Goal: Information Seeking & Learning: Learn about a topic

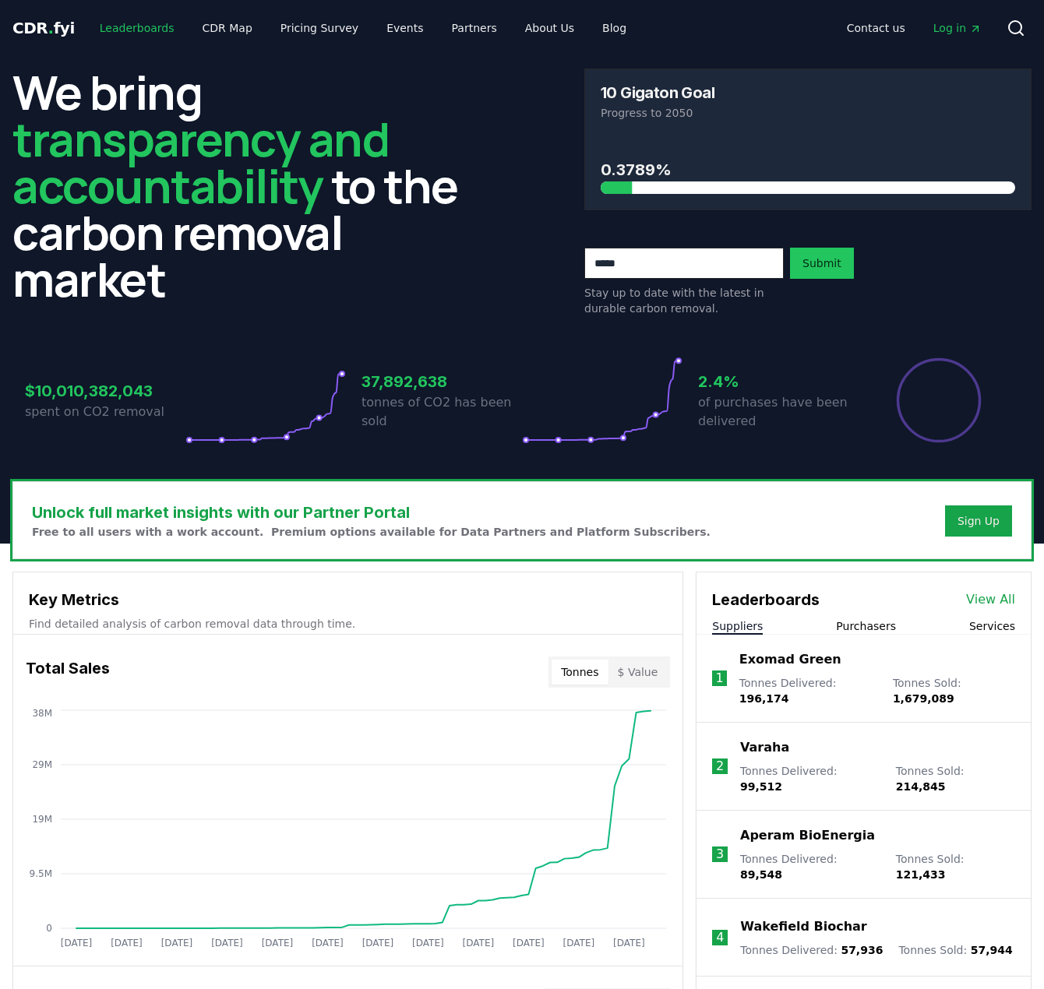
click at [104, 34] on link "Leaderboards" at bounding box center [137, 28] width 100 height 28
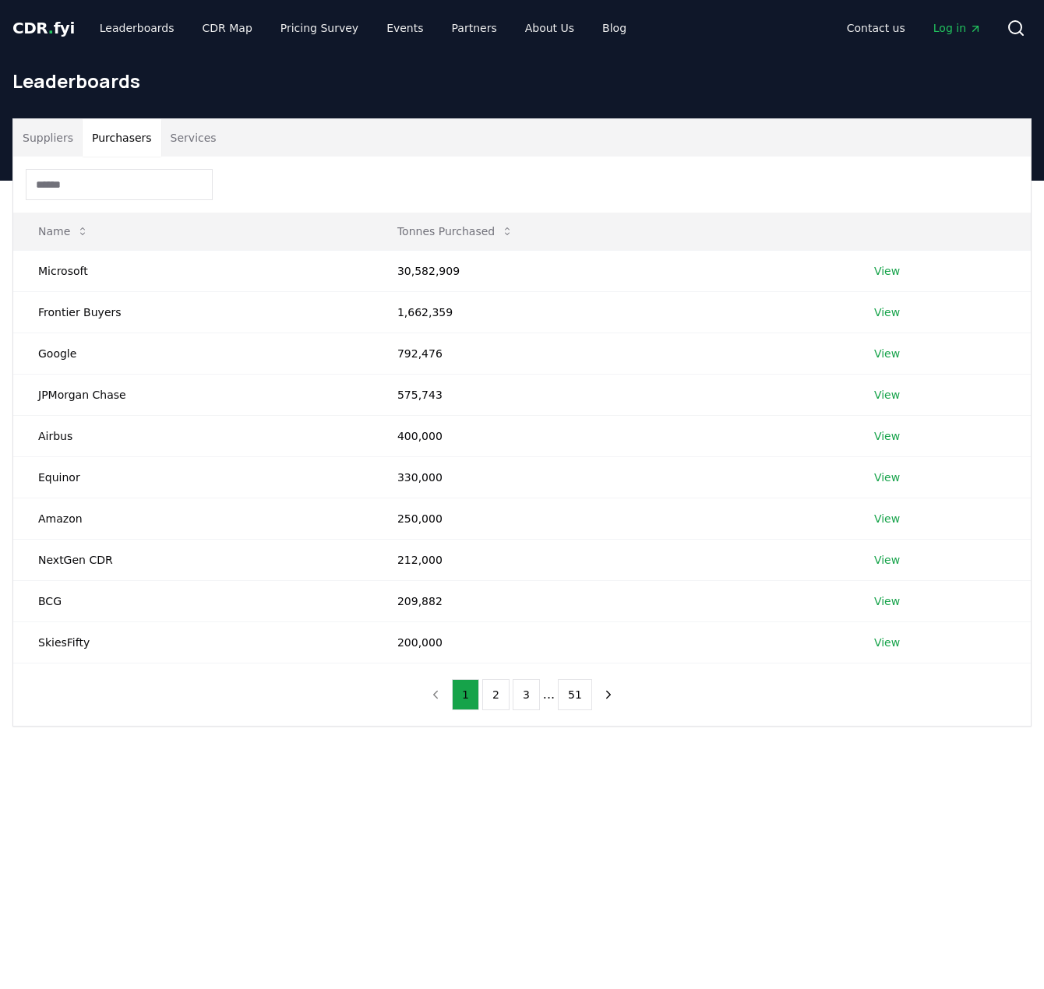
click at [121, 130] on button "Purchasers" at bounding box center [122, 137] width 79 height 37
drag, startPoint x: 390, startPoint y: 269, endPoint x: 486, endPoint y: 267, distance: 95.8
click at [486, 267] on td "30,582,909" at bounding box center [610, 270] width 477 height 41
click at [440, 303] on td "1,662,359" at bounding box center [610, 311] width 477 height 41
drag, startPoint x: 463, startPoint y: 311, endPoint x: 357, endPoint y: 309, distance: 106.0
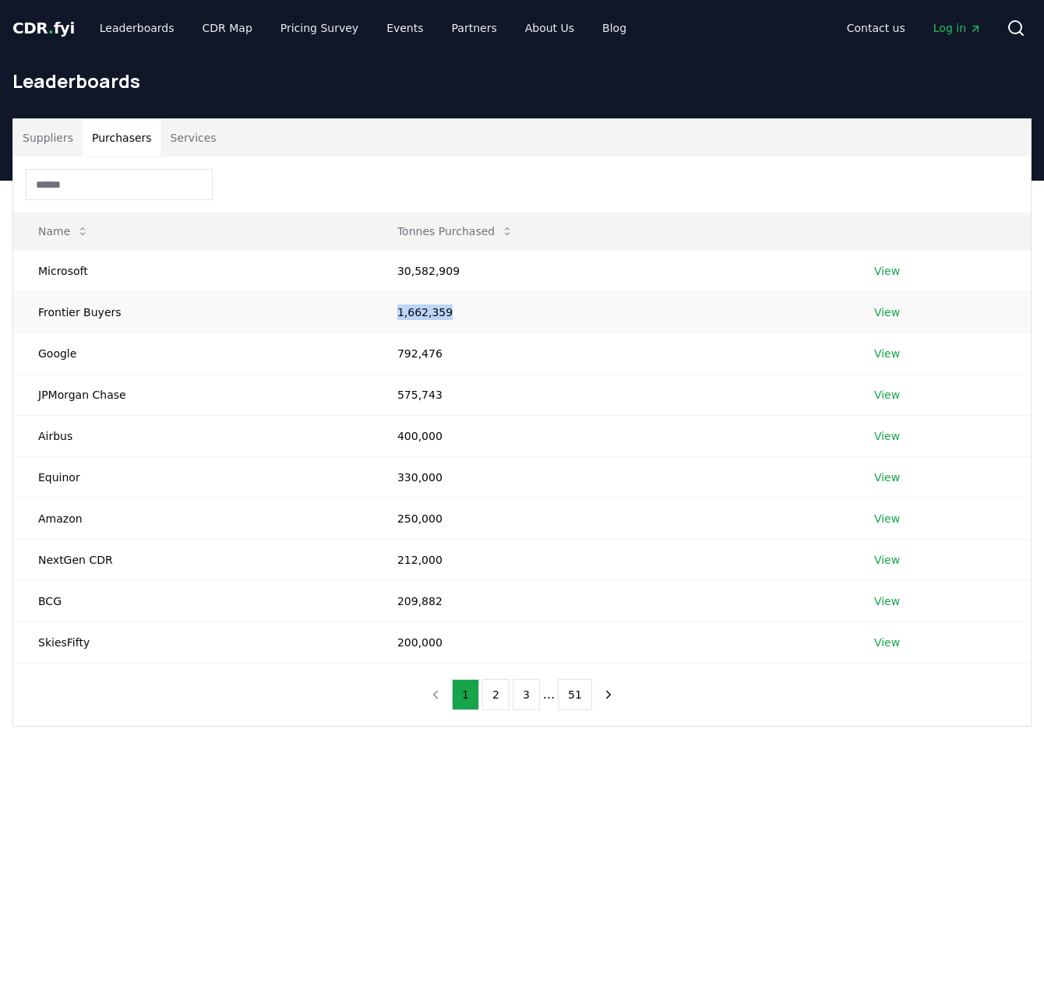
click at [357, 309] on tr "Frontier Buyers 1,662,359 View" at bounding box center [521, 311] width 1017 height 41
click at [459, 314] on td "1,662,359" at bounding box center [610, 311] width 477 height 41
click at [465, 311] on td "1,662,359" at bounding box center [610, 311] width 477 height 41
drag, startPoint x: 446, startPoint y: 312, endPoint x: 365, endPoint y: 312, distance: 81.8
click at [365, 312] on tr "Frontier Buyers 1,662,359 View" at bounding box center [521, 311] width 1017 height 41
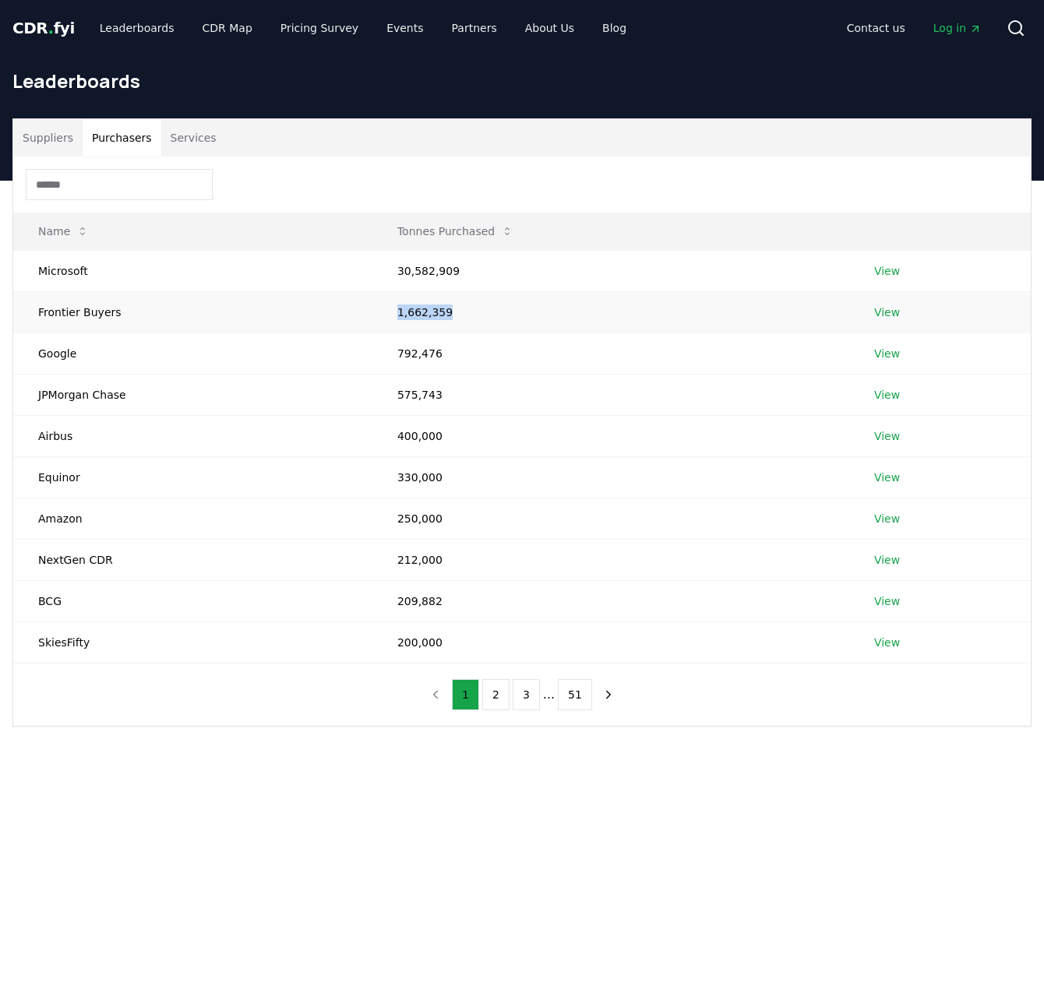
click at [451, 304] on td "1,662,359" at bounding box center [610, 311] width 477 height 41
drag, startPoint x: 391, startPoint y: 264, endPoint x: 449, endPoint y: 317, distance: 78.9
click at [449, 317] on tbody "Microsoft 30,582,909 View Frontier Buyers 1,662,359 View Google 792,476 View JP…" at bounding box center [521, 456] width 1017 height 413
click at [452, 312] on td "1,662,359" at bounding box center [610, 311] width 477 height 41
drag, startPoint x: 442, startPoint y: 358, endPoint x: 368, endPoint y: 365, distance: 74.3
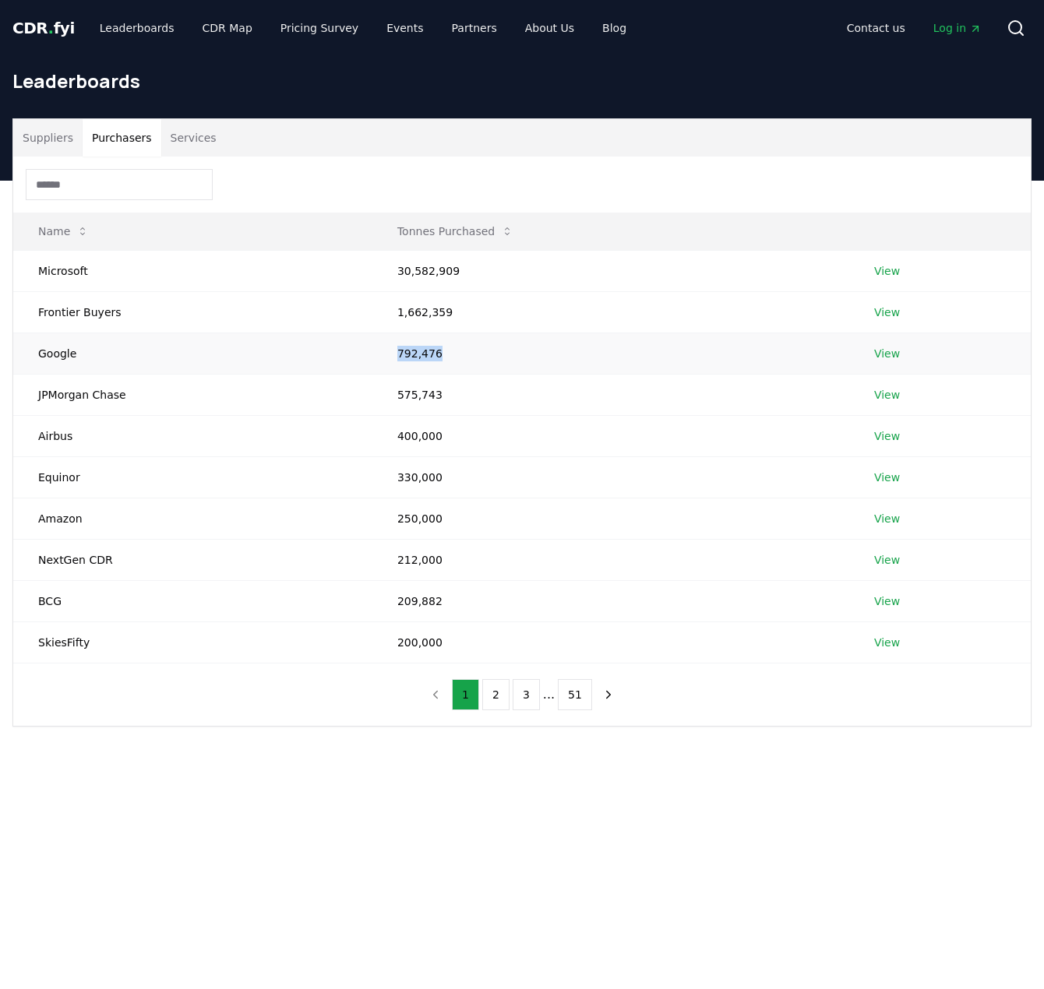
click at [368, 365] on tr "Google 792,476 View" at bounding box center [521, 353] width 1017 height 41
drag, startPoint x: 486, startPoint y: 399, endPoint x: 340, endPoint y: 401, distance: 145.7
click at [340, 401] on tr "JPMorgan Chase 575,743 View" at bounding box center [521, 394] width 1017 height 41
click at [478, 404] on td "575,743" at bounding box center [610, 394] width 477 height 41
click at [440, 435] on td "400,000" at bounding box center [610, 435] width 477 height 41
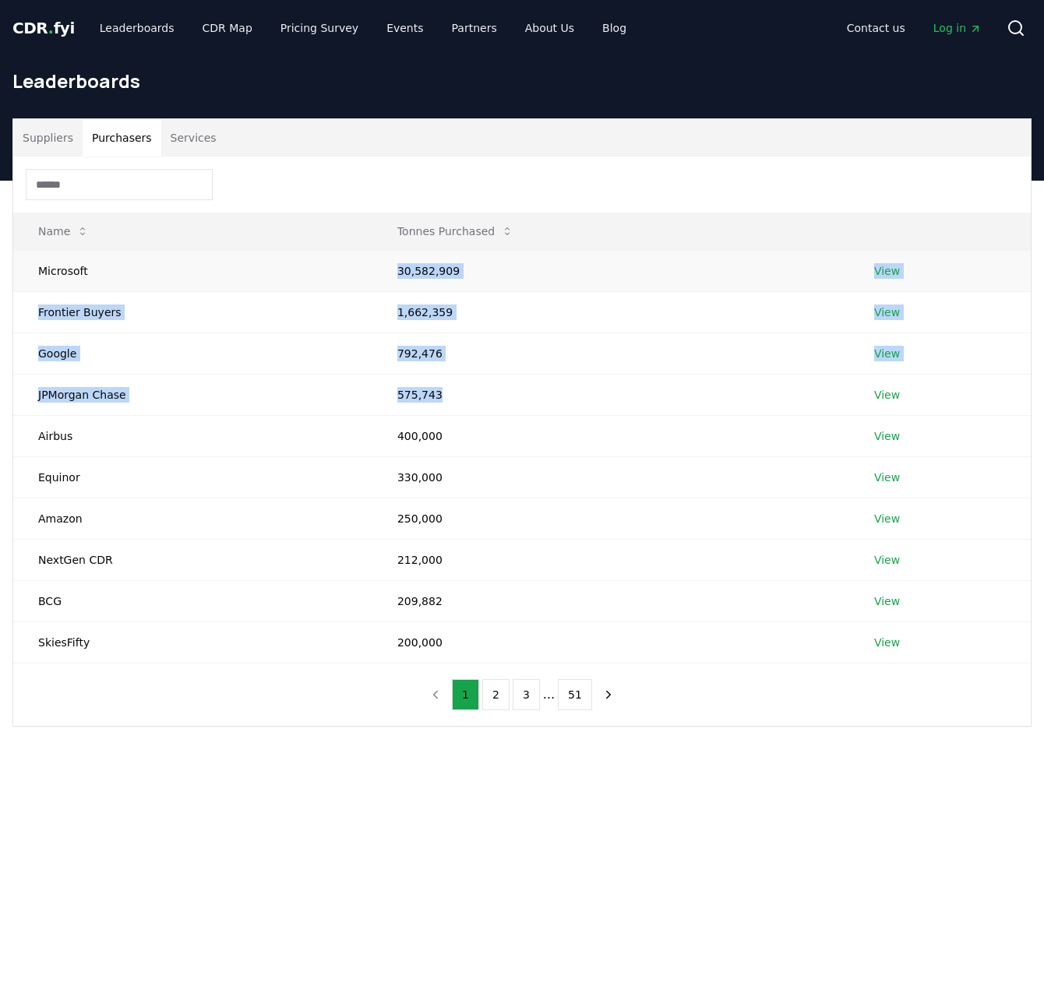
drag, startPoint x: 443, startPoint y: 397, endPoint x: 397, endPoint y: 276, distance: 130.2
click at [397, 276] on tbody "Microsoft 30,582,909 View Frontier Buyers 1,662,359 View Google 792,476 View JP…" at bounding box center [521, 456] width 1017 height 413
click at [445, 404] on td "575,743" at bounding box center [610, 394] width 477 height 41
click at [41, 29] on span "CDR . fyi" at bounding box center [43, 28] width 62 height 19
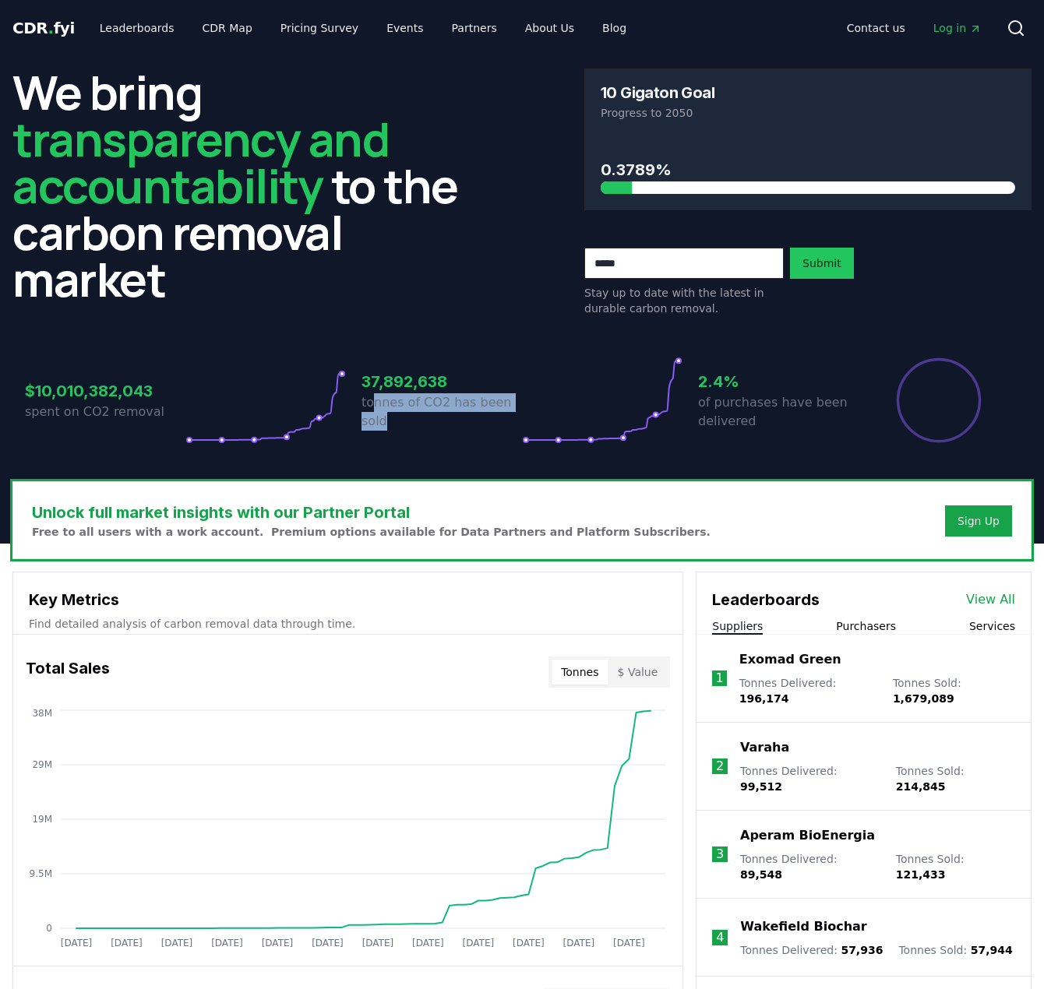
drag, startPoint x: 375, startPoint y: 407, endPoint x: 427, endPoint y: 427, distance: 55.3
click at [427, 427] on p "tonnes of CO2 has been sold" at bounding box center [441, 411] width 160 height 37
drag, startPoint x: 373, startPoint y: 373, endPoint x: 390, endPoint y: 425, distance: 54.2
click at [390, 425] on div "37,892,638 tonnes of CO2 has been sold" at bounding box center [441, 400] width 160 height 87
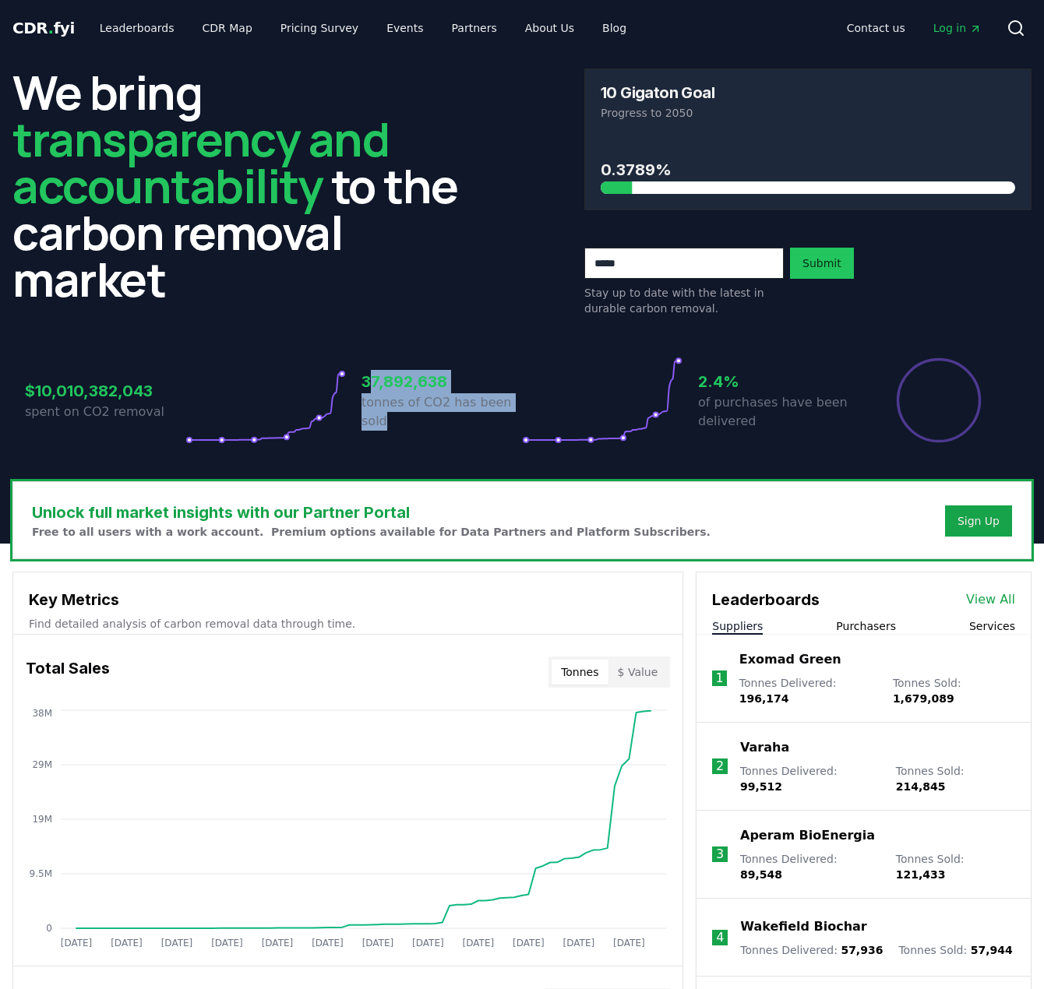
click at [392, 426] on p "tonnes of CO2 has been sold" at bounding box center [441, 411] width 160 height 37
click at [110, 30] on link "Leaderboards" at bounding box center [137, 28] width 100 height 28
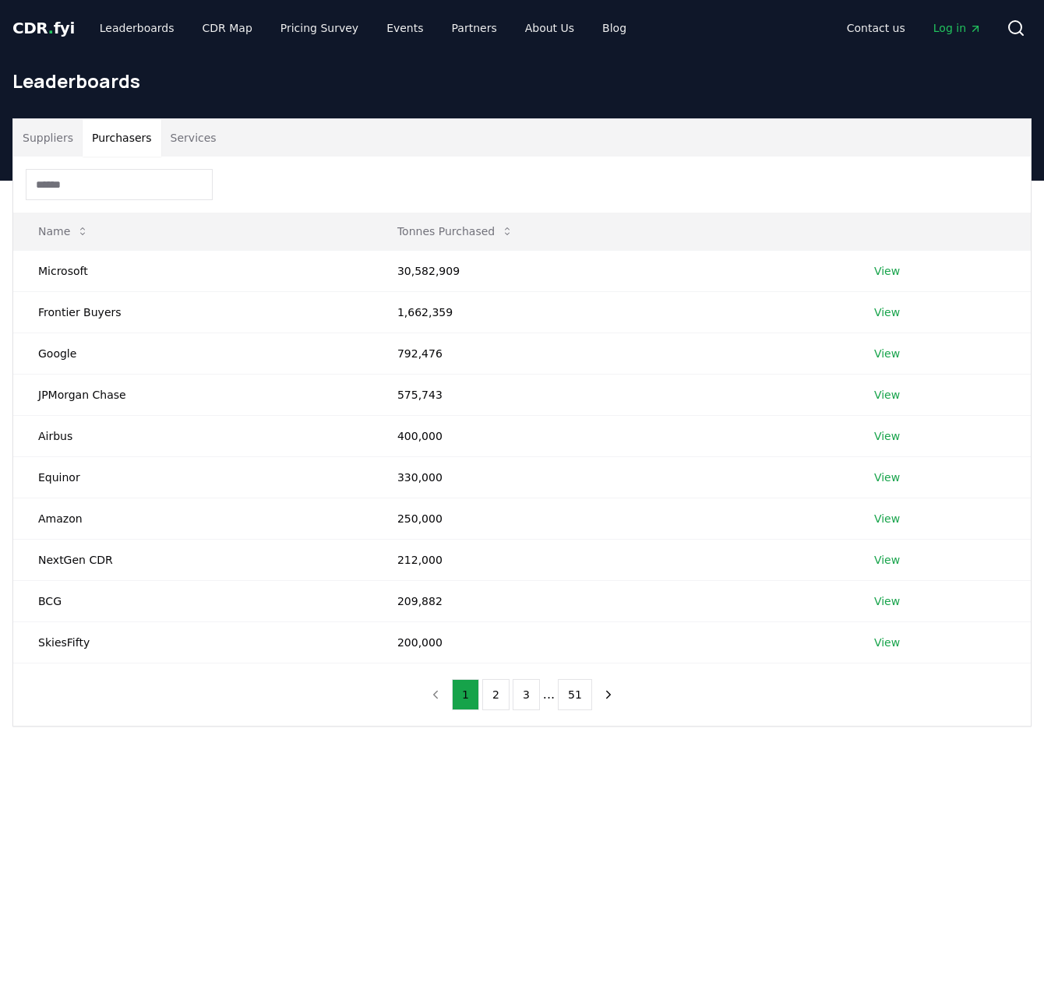
click at [113, 133] on button "Purchasers" at bounding box center [122, 137] width 79 height 37
drag, startPoint x: 32, startPoint y: 266, endPoint x: 103, endPoint y: 269, distance: 70.9
click at [103, 269] on td "Microsoft" at bounding box center [192, 270] width 359 height 41
click at [122, 269] on td "Microsoft" at bounding box center [192, 270] width 359 height 41
drag, startPoint x: 50, startPoint y: 313, endPoint x: 158, endPoint y: 319, distance: 108.5
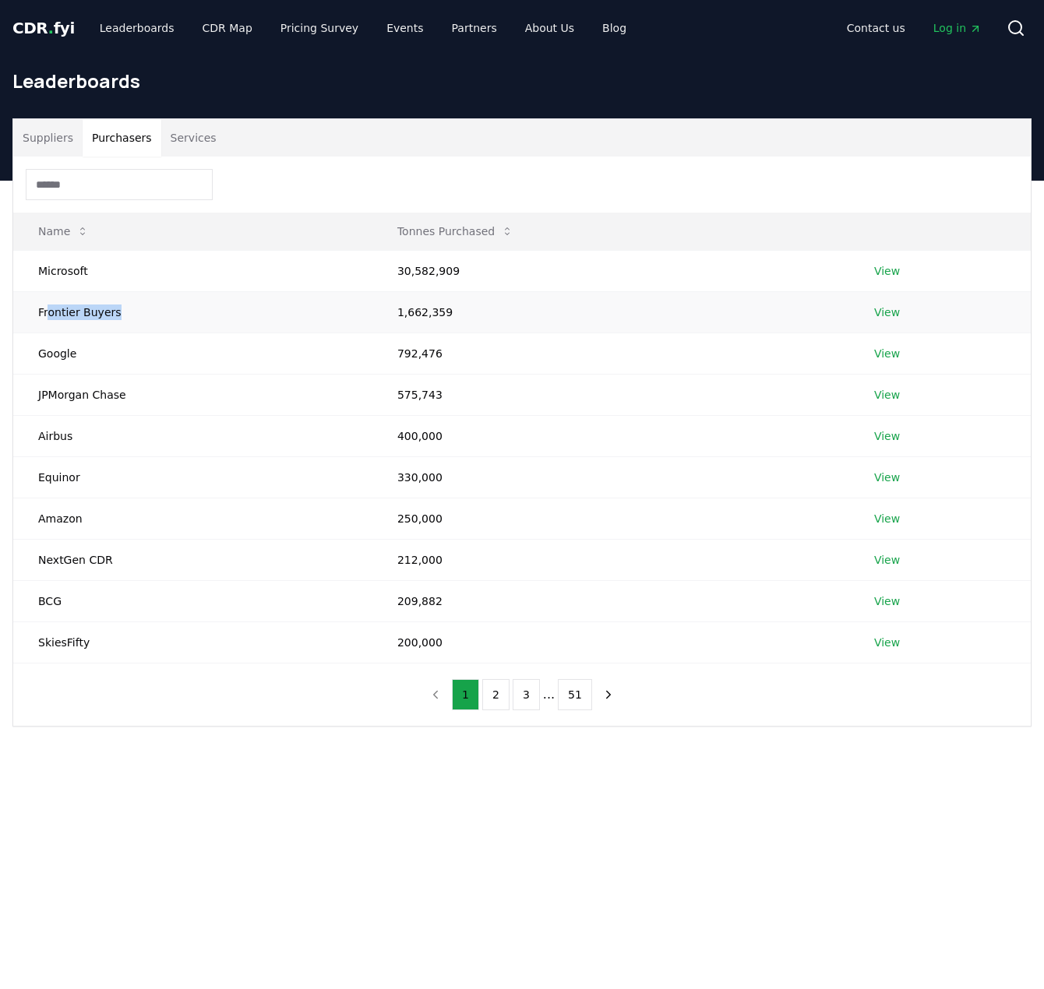
click at [158, 319] on td "Frontier Buyers" at bounding box center [192, 311] width 359 height 41
drag, startPoint x: 48, startPoint y: 361, endPoint x: 118, endPoint y: 358, distance: 70.2
click at [118, 358] on td "Google" at bounding box center [192, 353] width 359 height 41
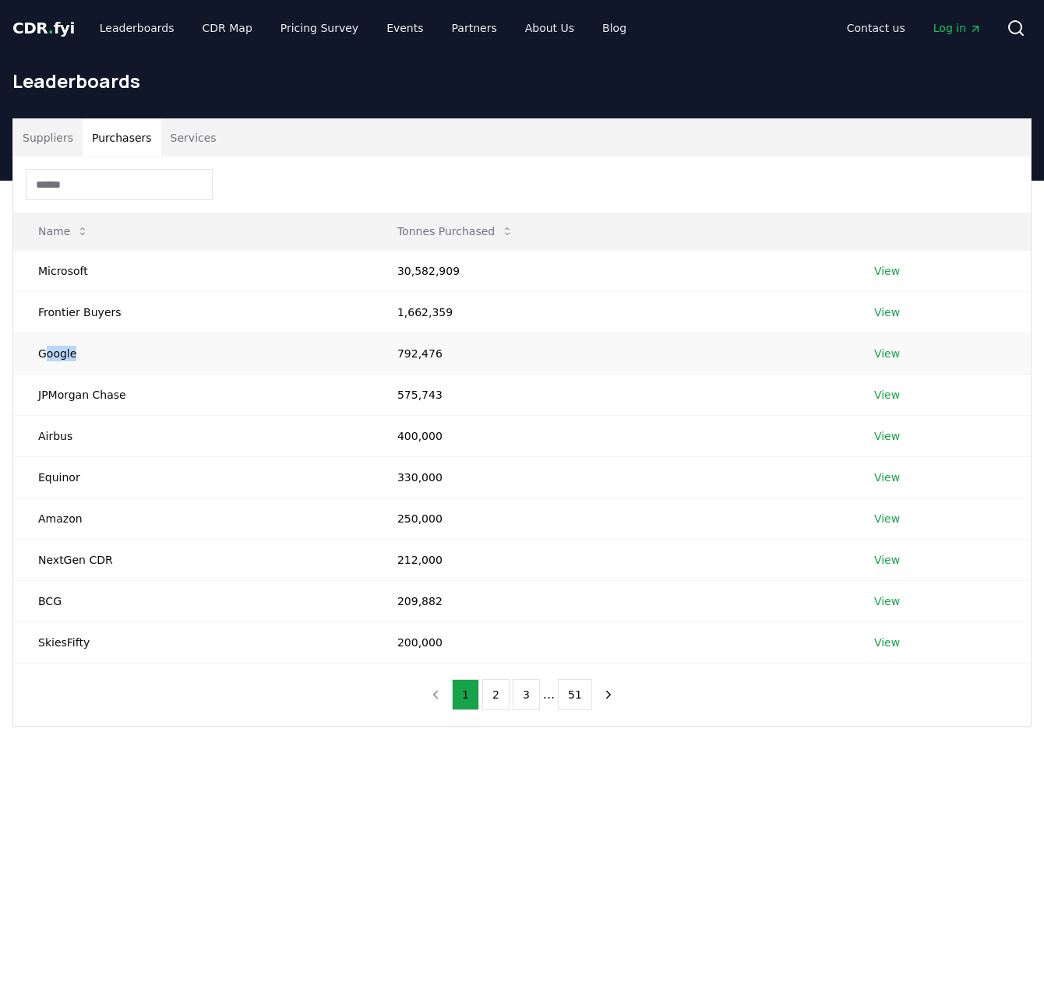
click at [148, 358] on td "Google" at bounding box center [192, 353] width 359 height 41
click at [493, 127] on div "Suppliers Purchasers Services" at bounding box center [521, 137] width 1017 height 37
drag, startPoint x: 83, startPoint y: 397, endPoint x: 164, endPoint y: 397, distance: 81.0
click at [164, 397] on td "JPMorgan Chase" at bounding box center [192, 394] width 359 height 41
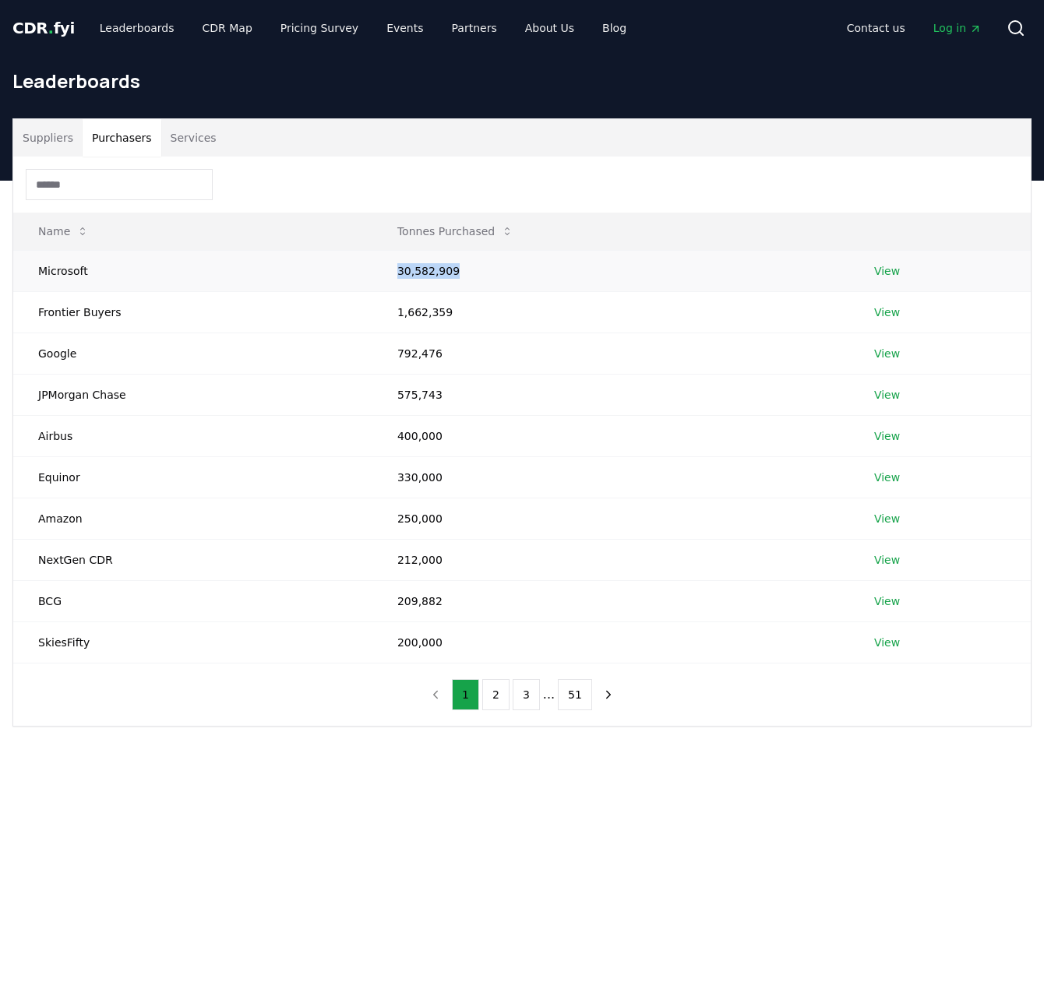
drag, startPoint x: 393, startPoint y: 267, endPoint x: 461, endPoint y: 278, distance: 68.6
click at [461, 278] on td "30,582,909" at bounding box center [610, 270] width 477 height 41
click at [456, 278] on td "30,582,909" at bounding box center [610, 270] width 477 height 41
click at [485, 269] on td "30,582,909" at bounding box center [610, 270] width 477 height 41
click at [501, 687] on button "2" at bounding box center [495, 694] width 27 height 31
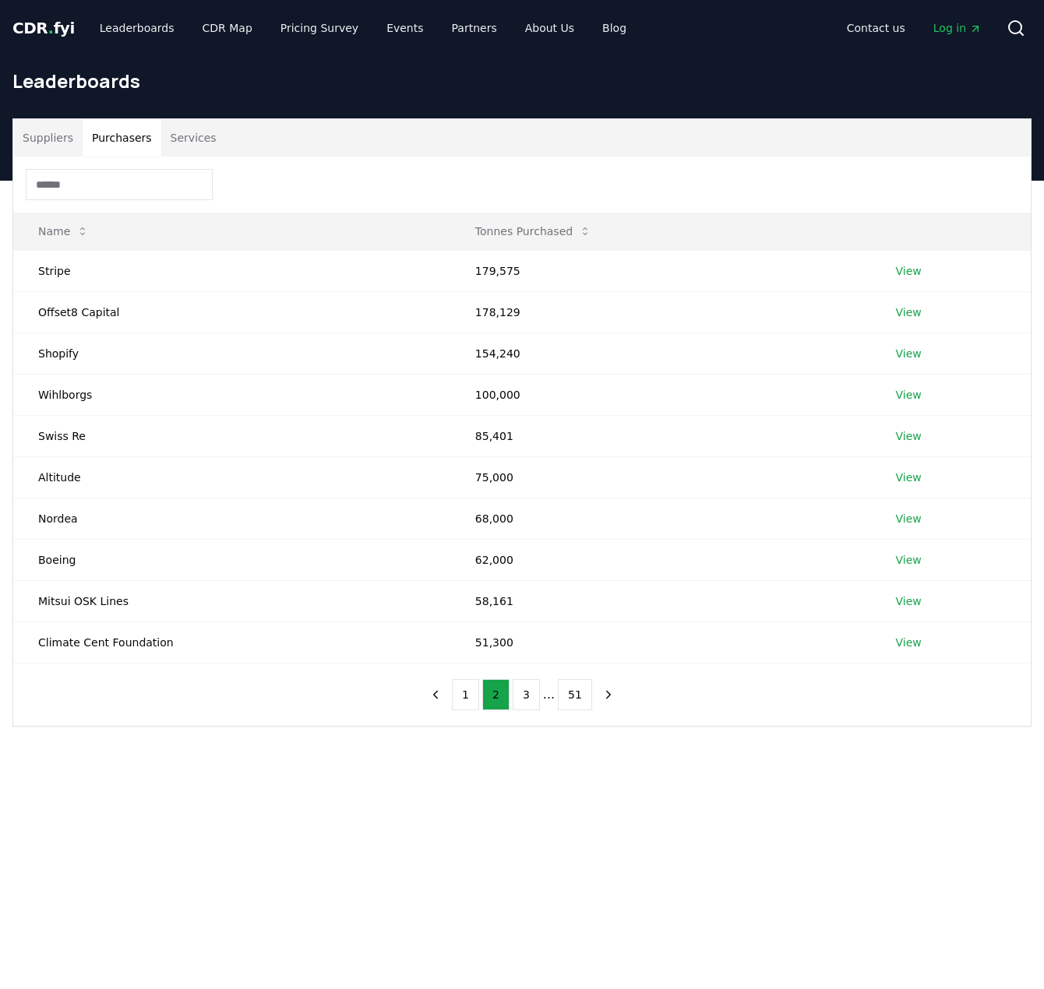
click at [379, 817] on main "Suppliers Purchasers Services Name Tonnes Purchased Stripe 179,575 View Offset8…" at bounding box center [522, 675] width 1044 height 989
click at [44, 149] on button "Suppliers" at bounding box center [47, 137] width 69 height 37
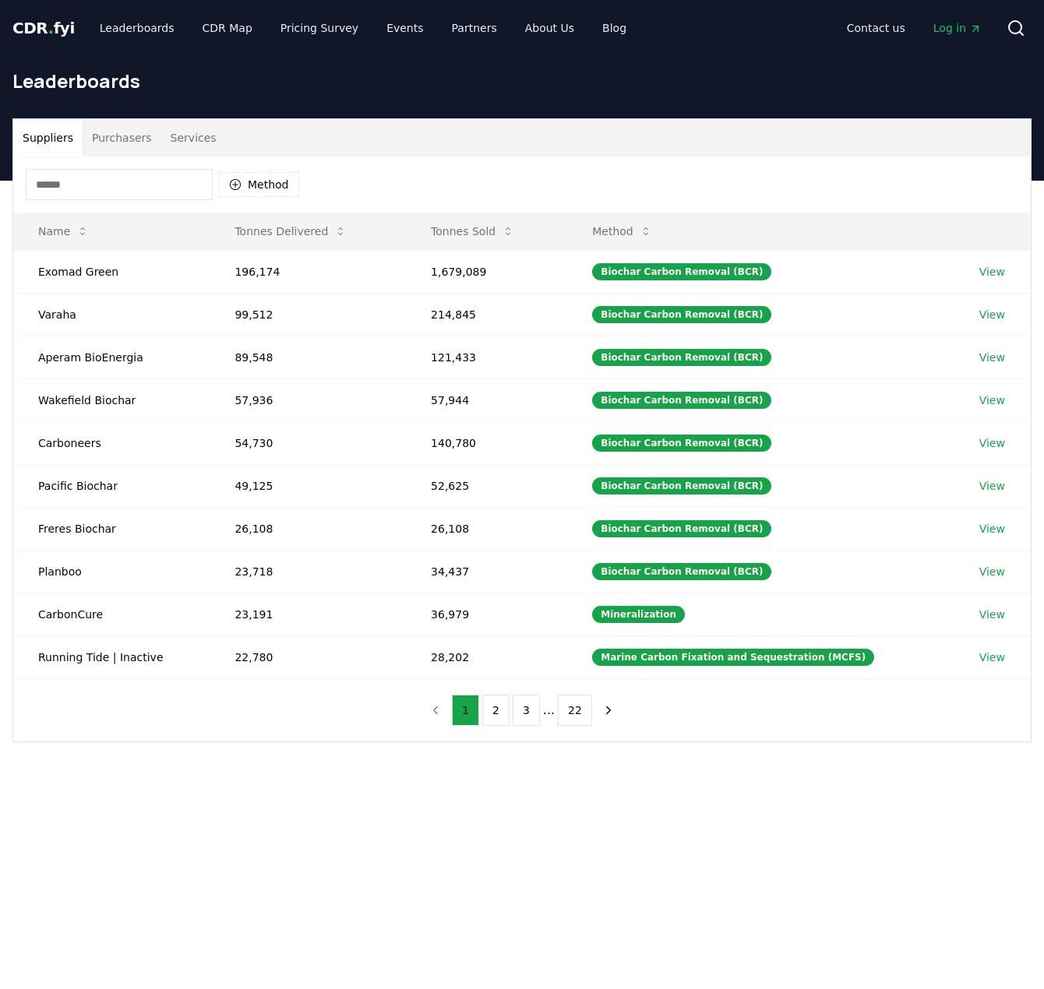
click at [118, 136] on button "Purchasers" at bounding box center [122, 137] width 79 height 37
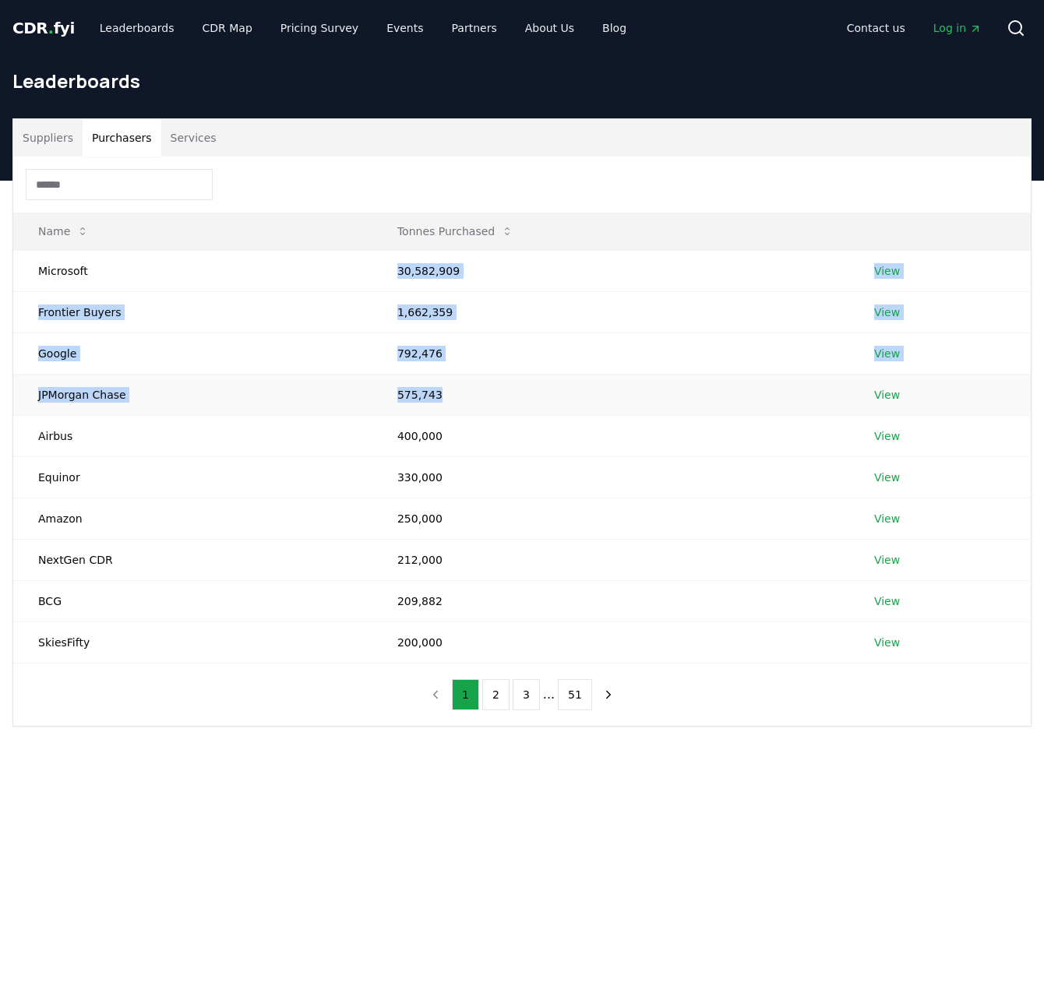
drag, startPoint x: 418, startPoint y: 271, endPoint x: 444, endPoint y: 402, distance: 133.5
click at [444, 402] on tbody "Microsoft 30,582,909 View Frontier Buyers 1,662,359 View Google 792,476 View JP…" at bounding box center [521, 456] width 1017 height 413
click at [444, 402] on td "575,743" at bounding box center [610, 394] width 477 height 41
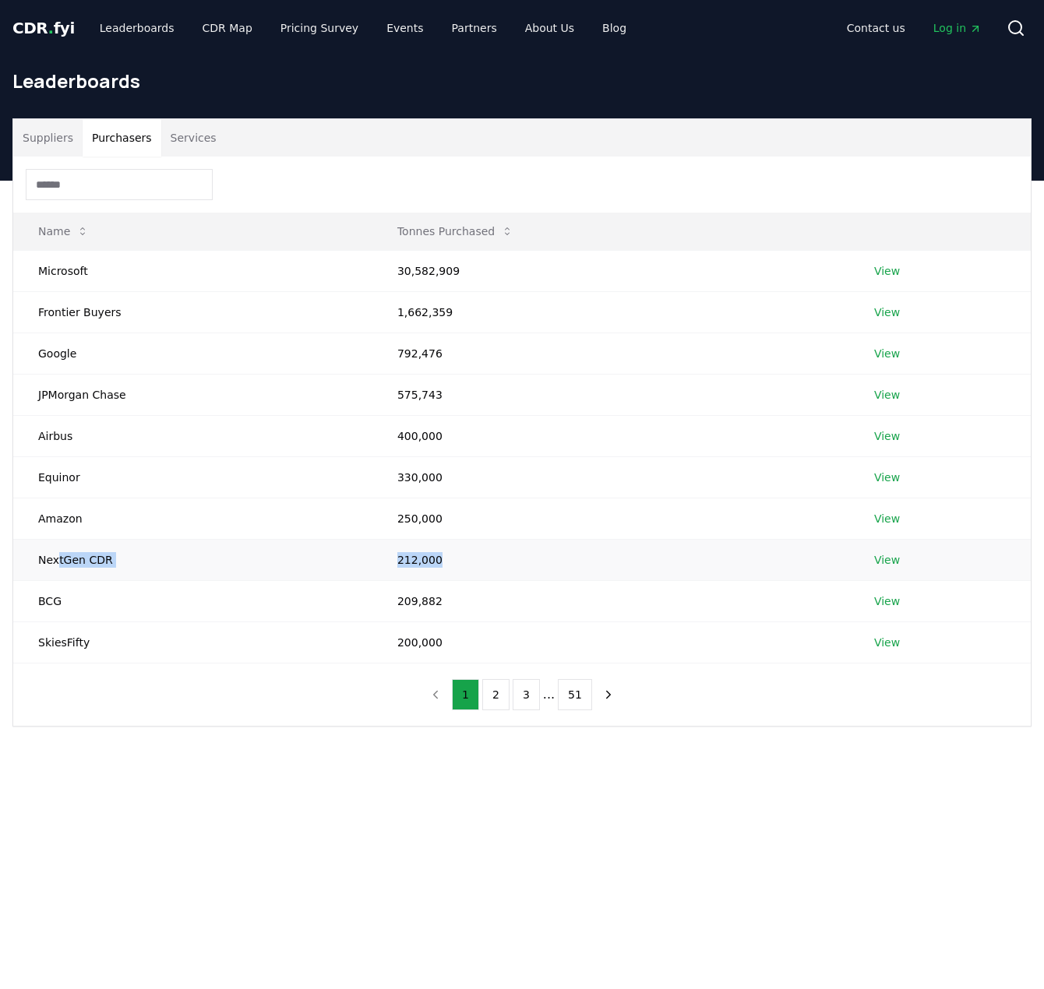
drag, startPoint x: 58, startPoint y: 559, endPoint x: 446, endPoint y: 555, distance: 387.9
click at [446, 555] on tr "NextGen CDR 212,000 View" at bounding box center [521, 559] width 1017 height 41
click at [446, 555] on td "212,000" at bounding box center [610, 559] width 477 height 41
drag, startPoint x: 520, startPoint y: 567, endPoint x: 45, endPoint y: 555, distance: 474.5
click at [45, 555] on tr "NextGen CDR 212,000 View" at bounding box center [521, 559] width 1017 height 41
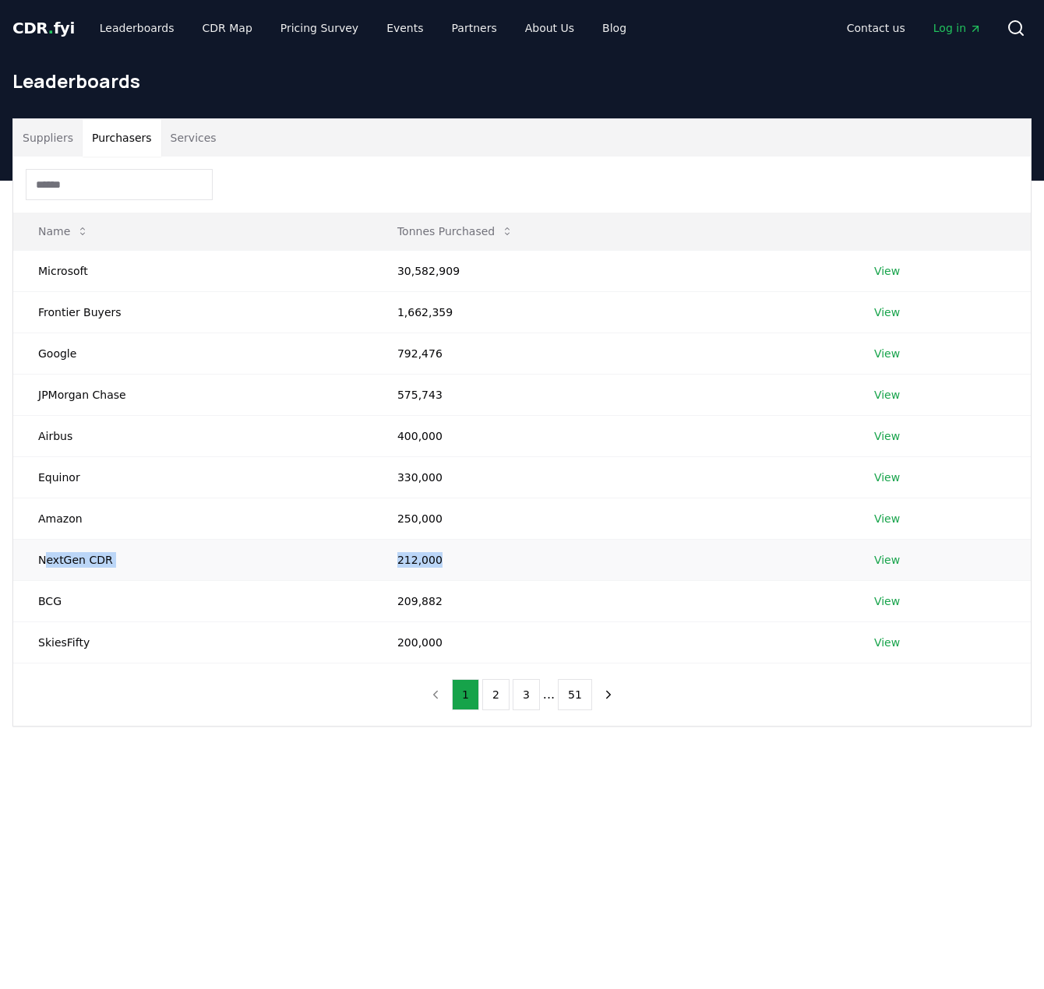
click at [44, 555] on td "NextGen CDR" at bounding box center [192, 559] width 359 height 41
drag, startPoint x: 39, startPoint y: 557, endPoint x: 468, endPoint y: 569, distance: 429.4
click at [468, 569] on tr "NextGen CDR 212,000 View" at bounding box center [521, 559] width 1017 height 41
click at [468, 569] on td "212,000" at bounding box center [610, 559] width 477 height 41
drag, startPoint x: 469, startPoint y: 572, endPoint x: 353, endPoint y: 570, distance: 116.1
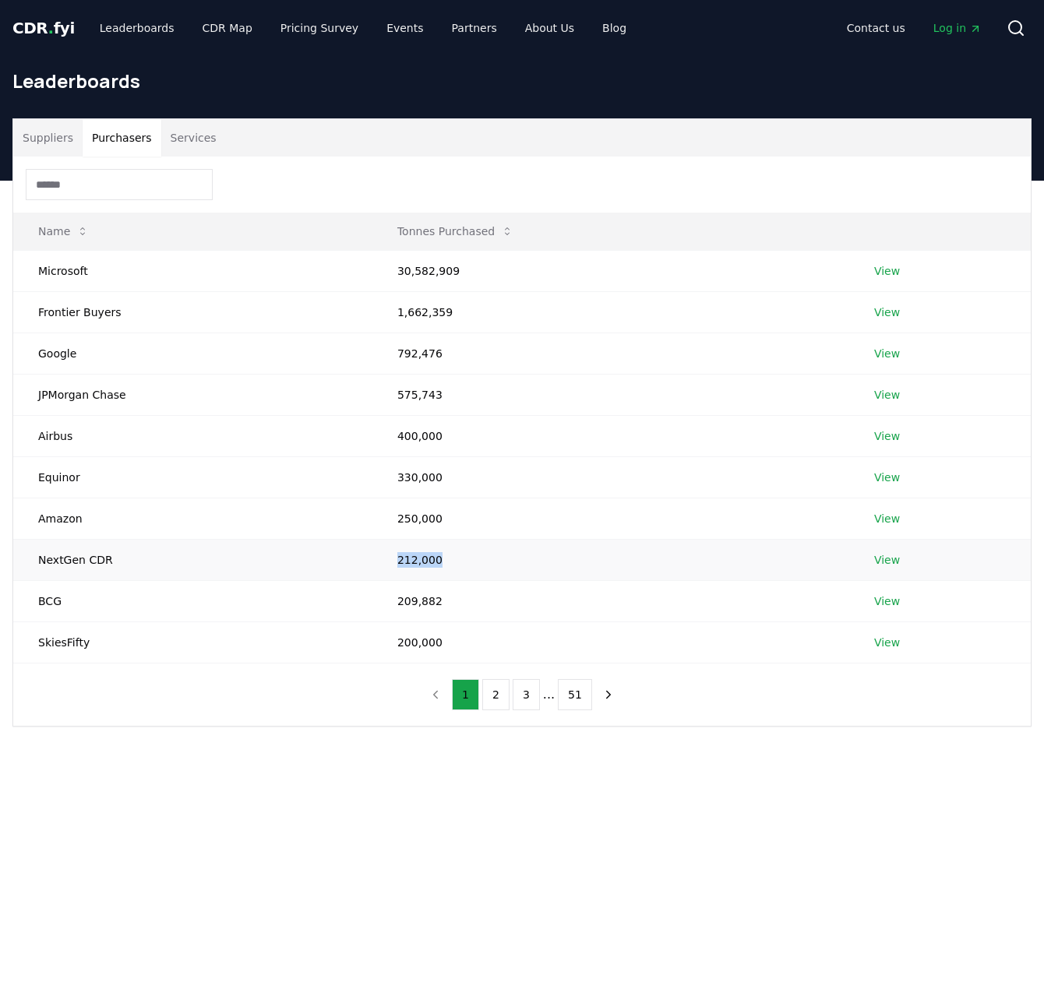
click at [353, 570] on tr "NextGen CDR 212,000 View" at bounding box center [521, 559] width 1017 height 41
click at [353, 570] on td "NextGen CDR" at bounding box center [192, 559] width 359 height 41
click at [492, 702] on button "2" at bounding box center [495, 694] width 27 height 31
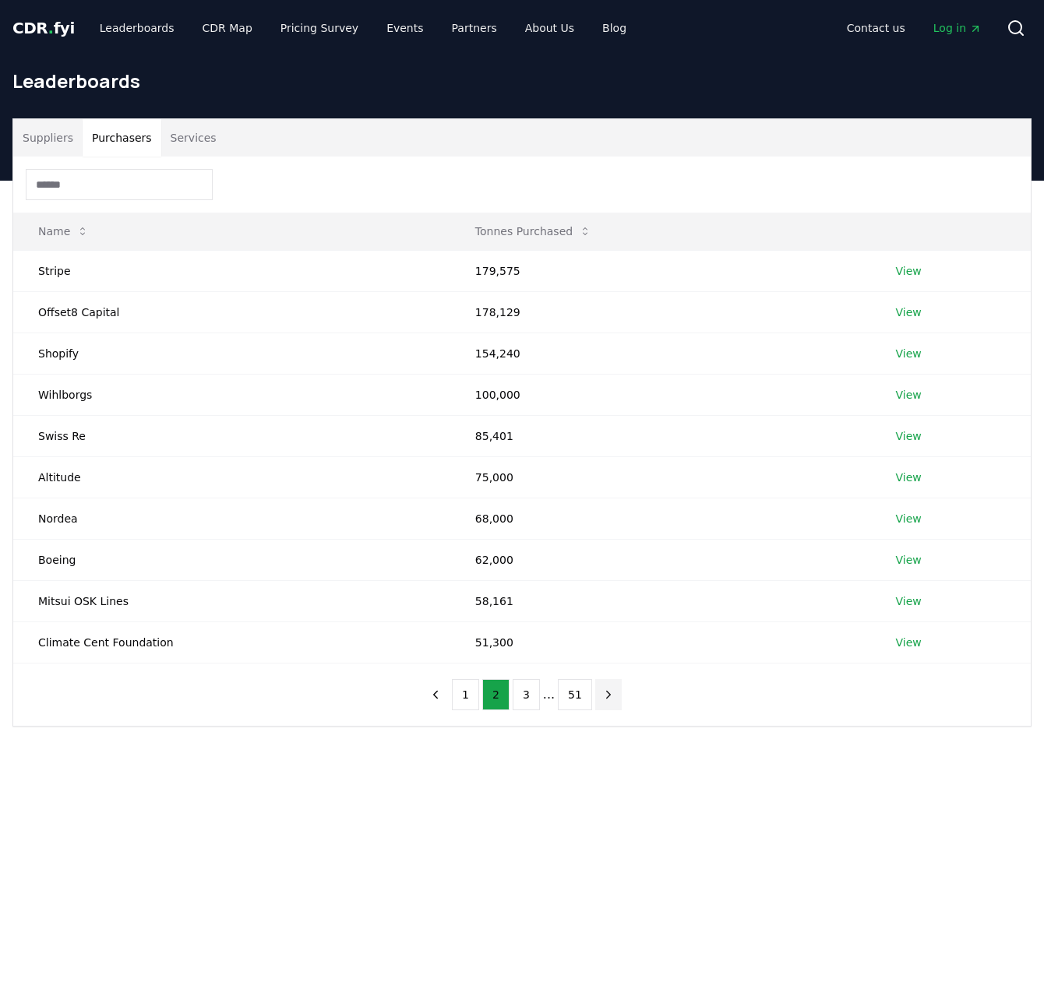
click at [606, 690] on icon "next page" at bounding box center [608, 695] width 14 height 14
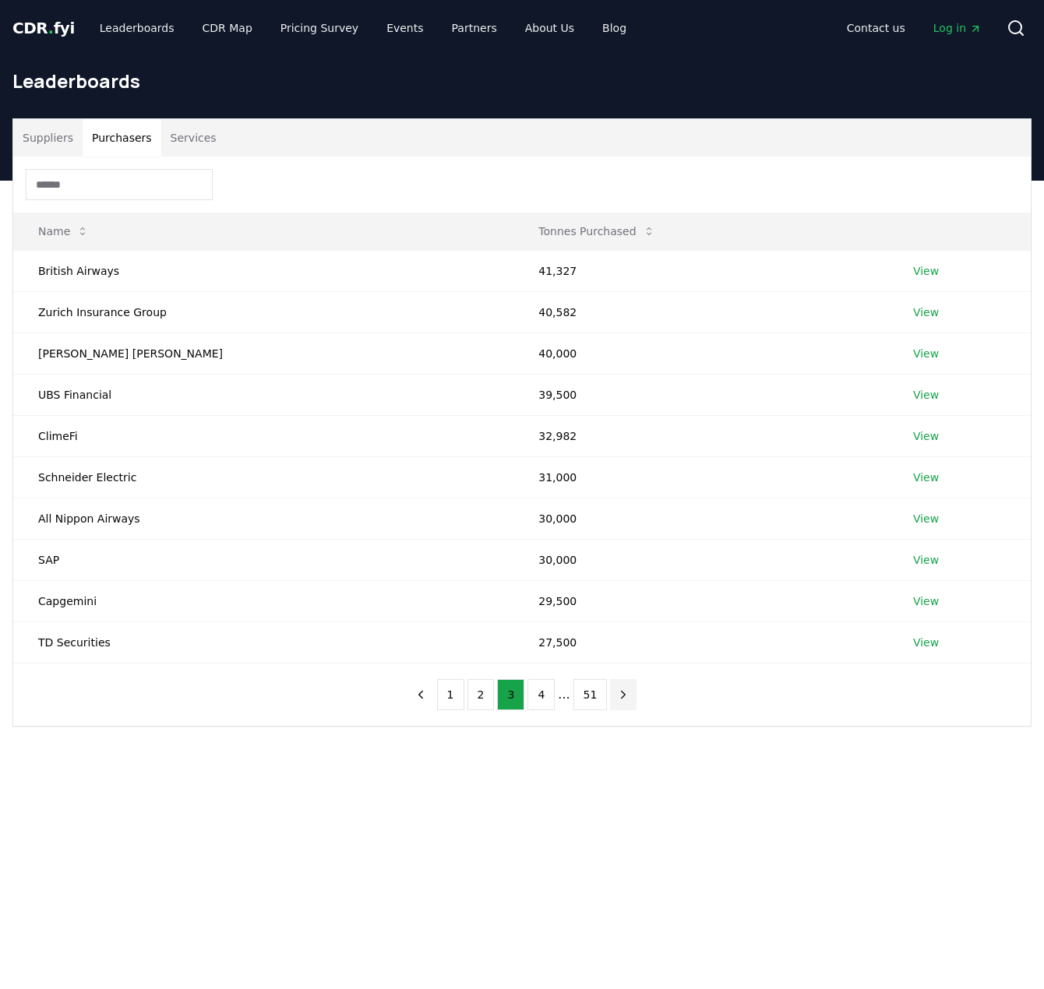
click at [610, 690] on button "next page" at bounding box center [623, 694] width 26 height 31
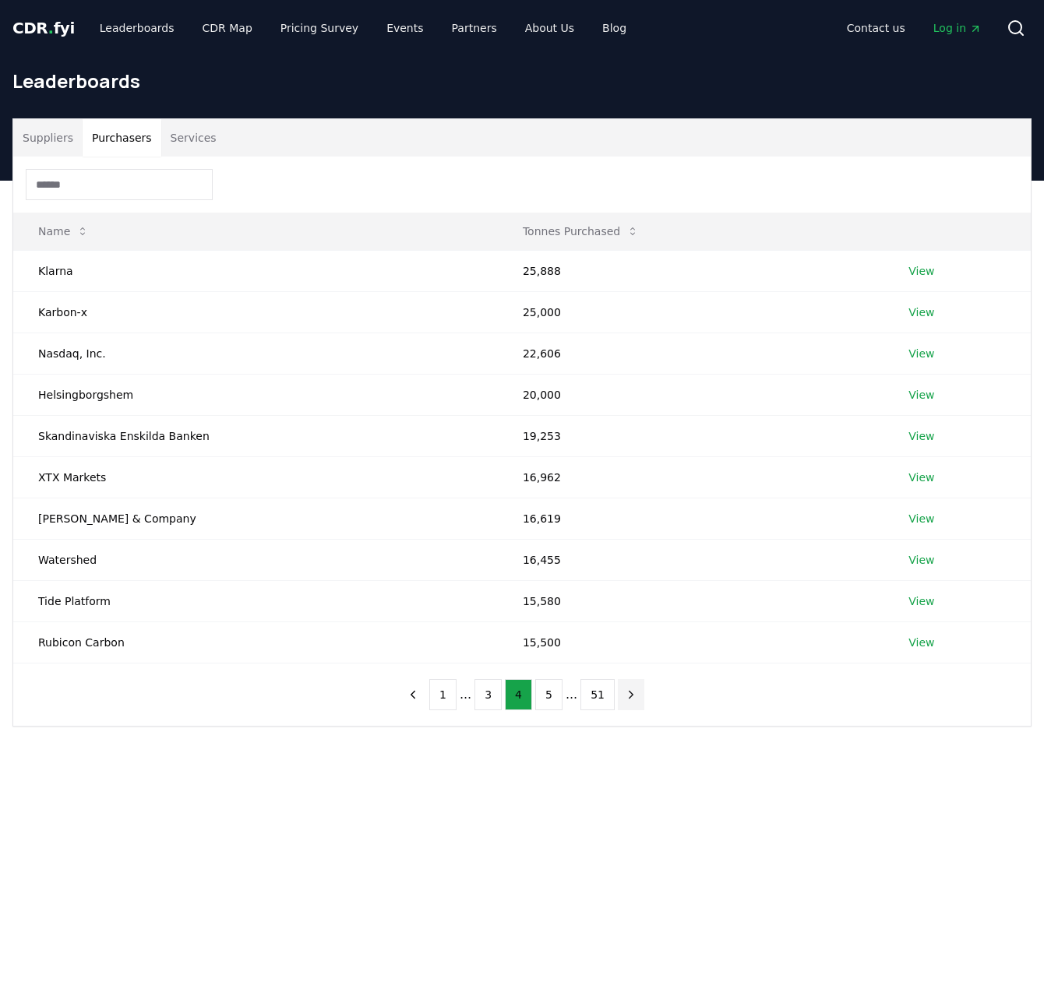
click at [606, 690] on button "51" at bounding box center [597, 694] width 34 height 31
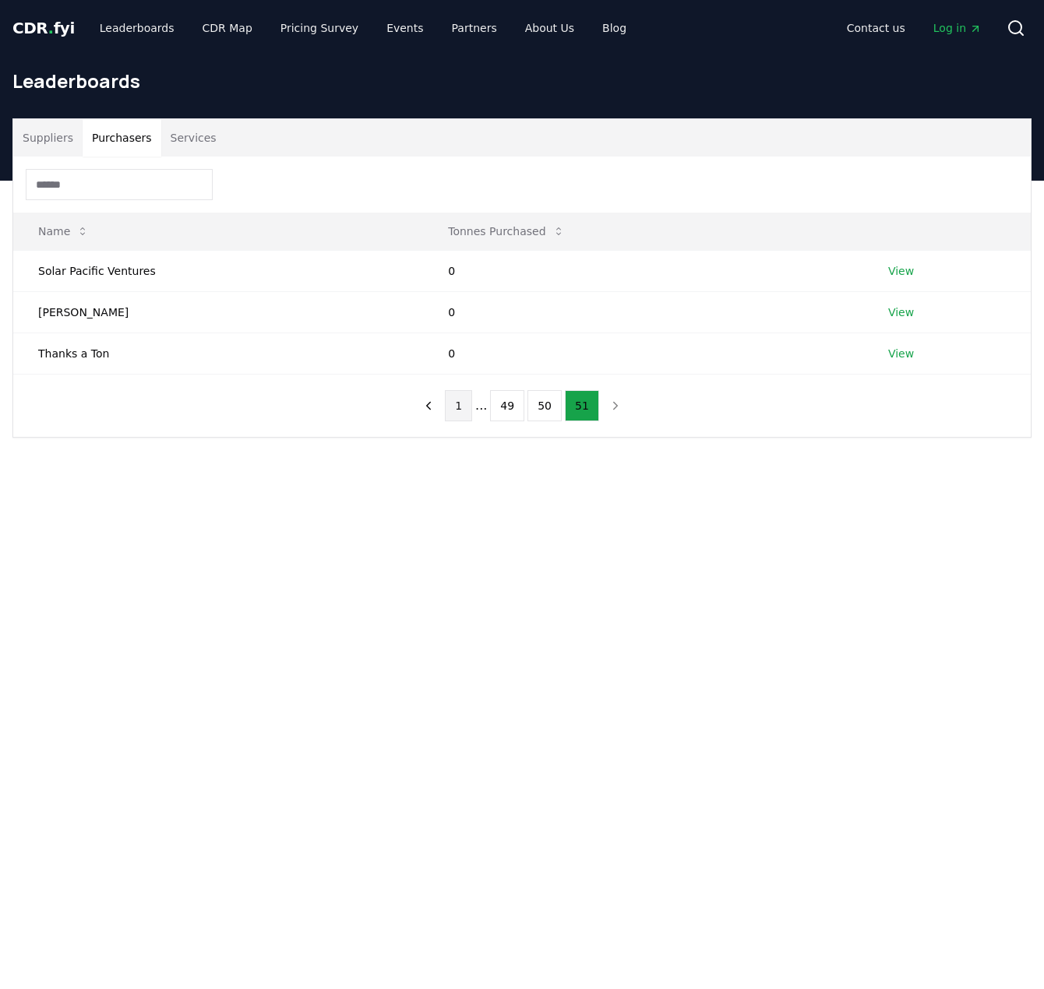
click at [463, 407] on button "1" at bounding box center [458, 405] width 27 height 31
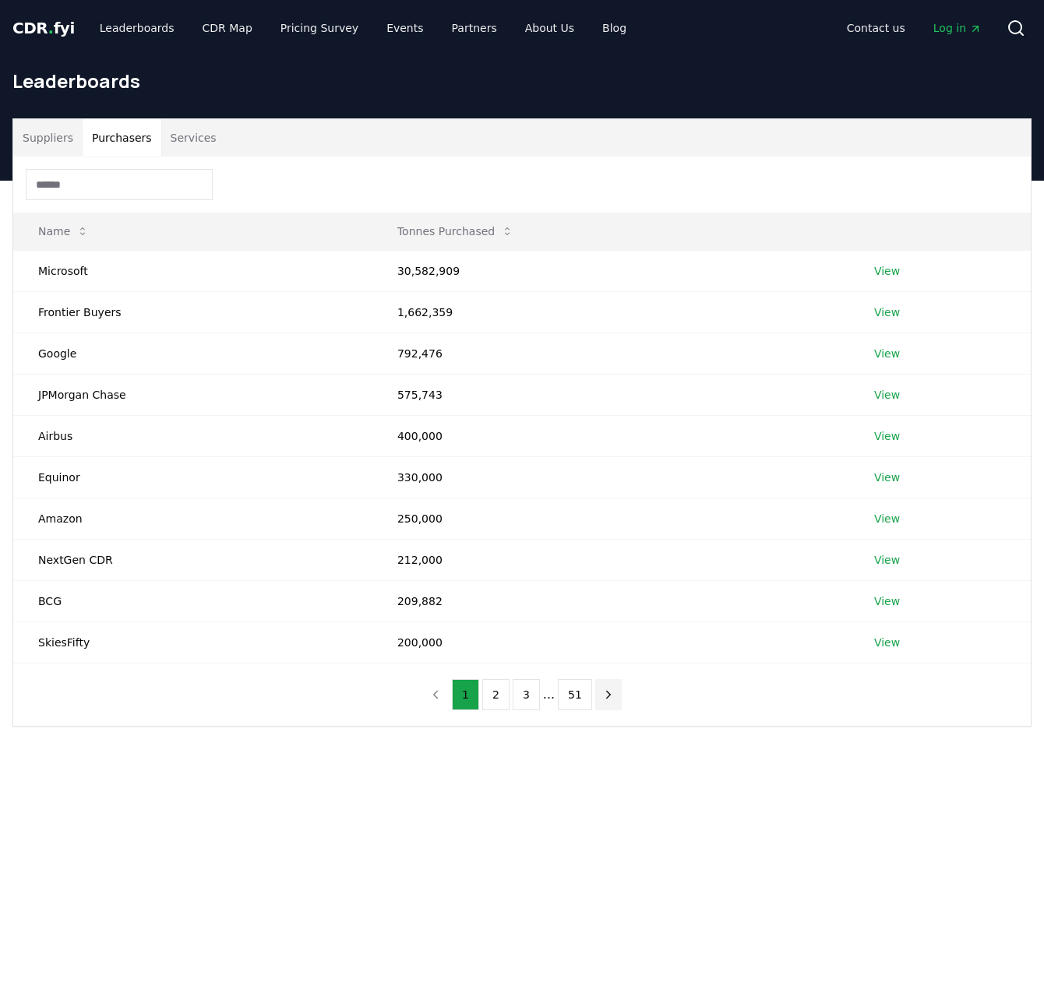
click at [608, 696] on icon "next page" at bounding box center [608, 695] width 14 height 14
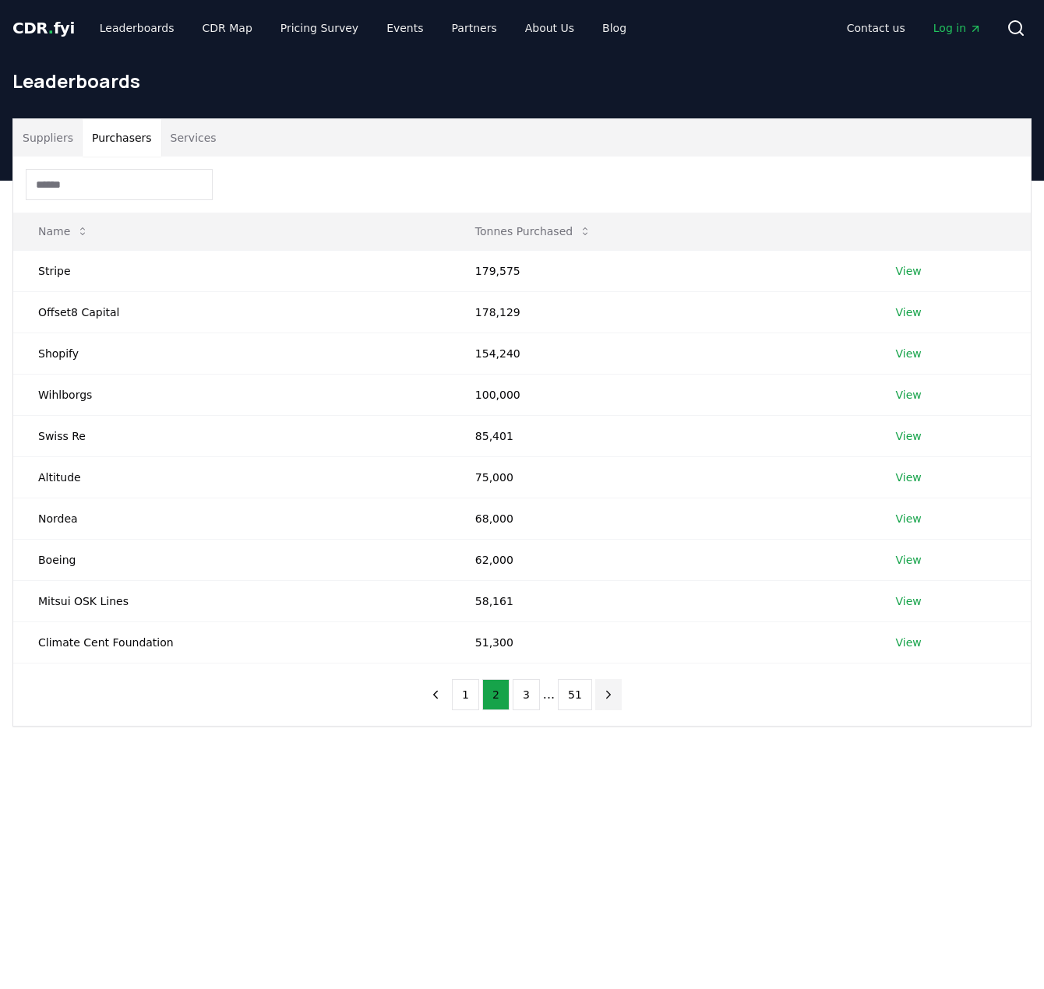
click at [608, 696] on icon "next page" at bounding box center [608, 695] width 14 height 14
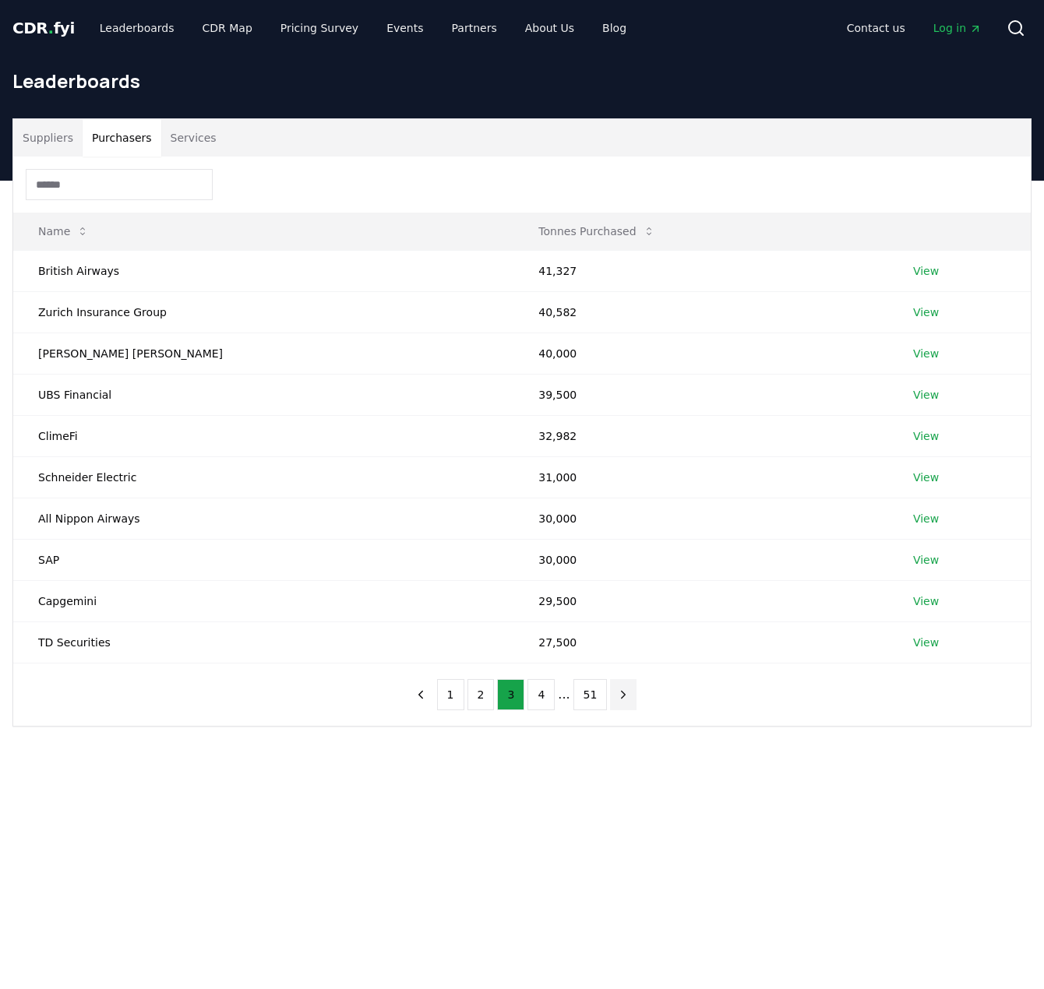
click at [626, 696] on button "next page" at bounding box center [623, 694] width 26 height 31
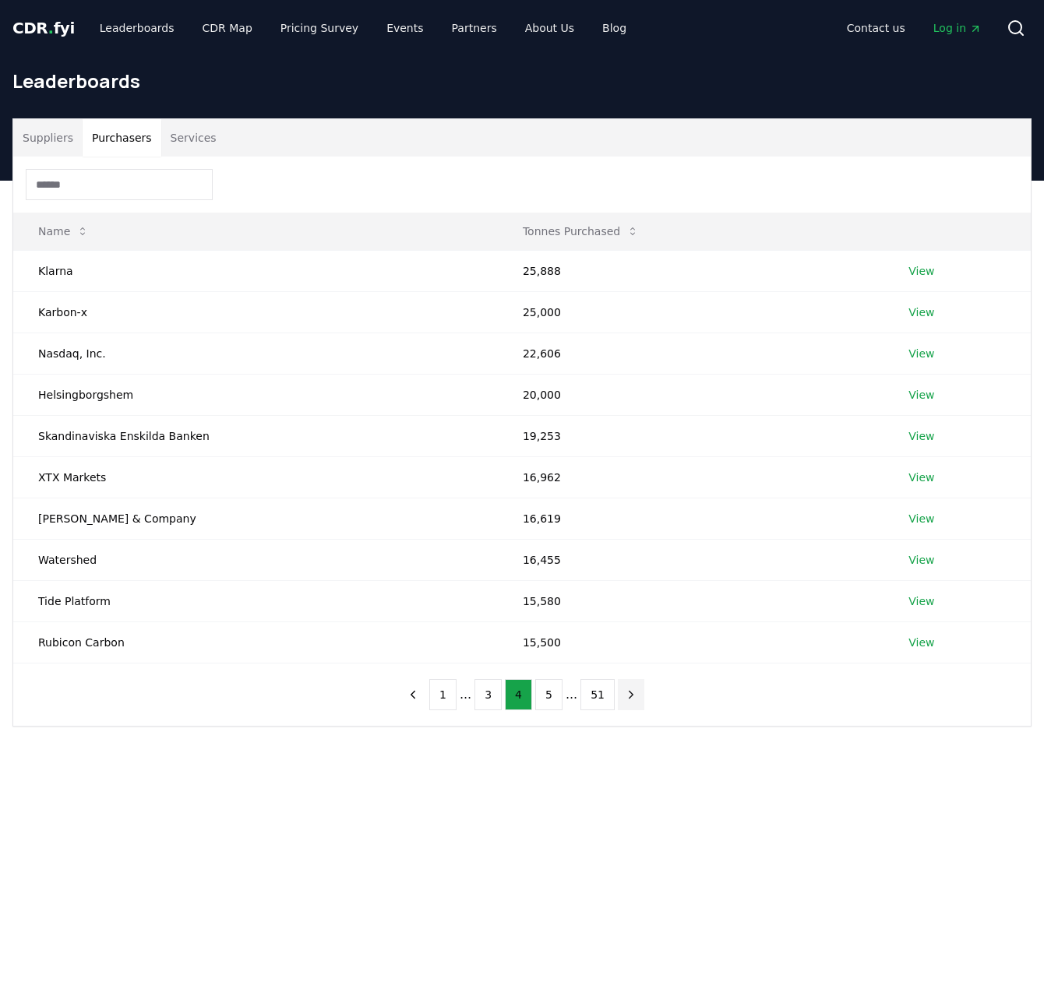
click at [626, 696] on icon "next page" at bounding box center [631, 695] width 14 height 14
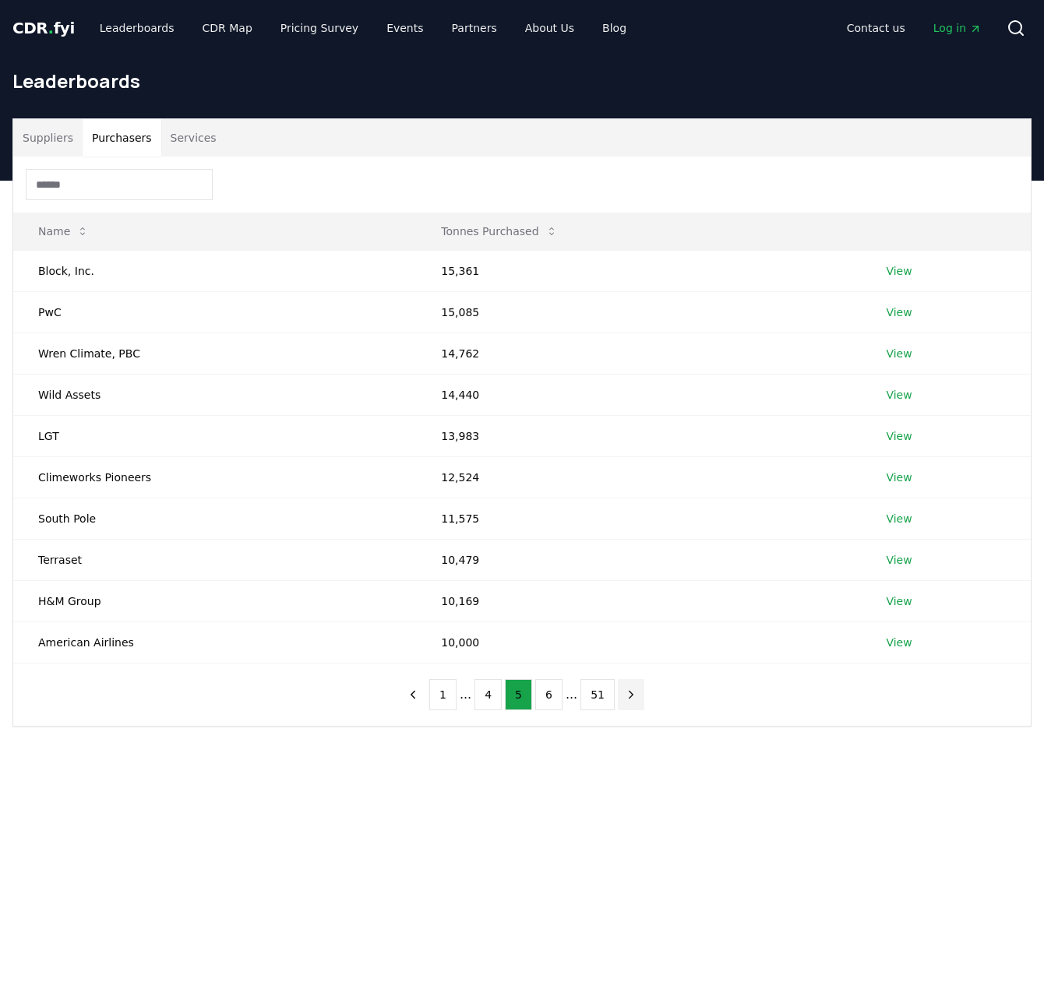
click at [626, 696] on icon "next page" at bounding box center [631, 695] width 14 height 14
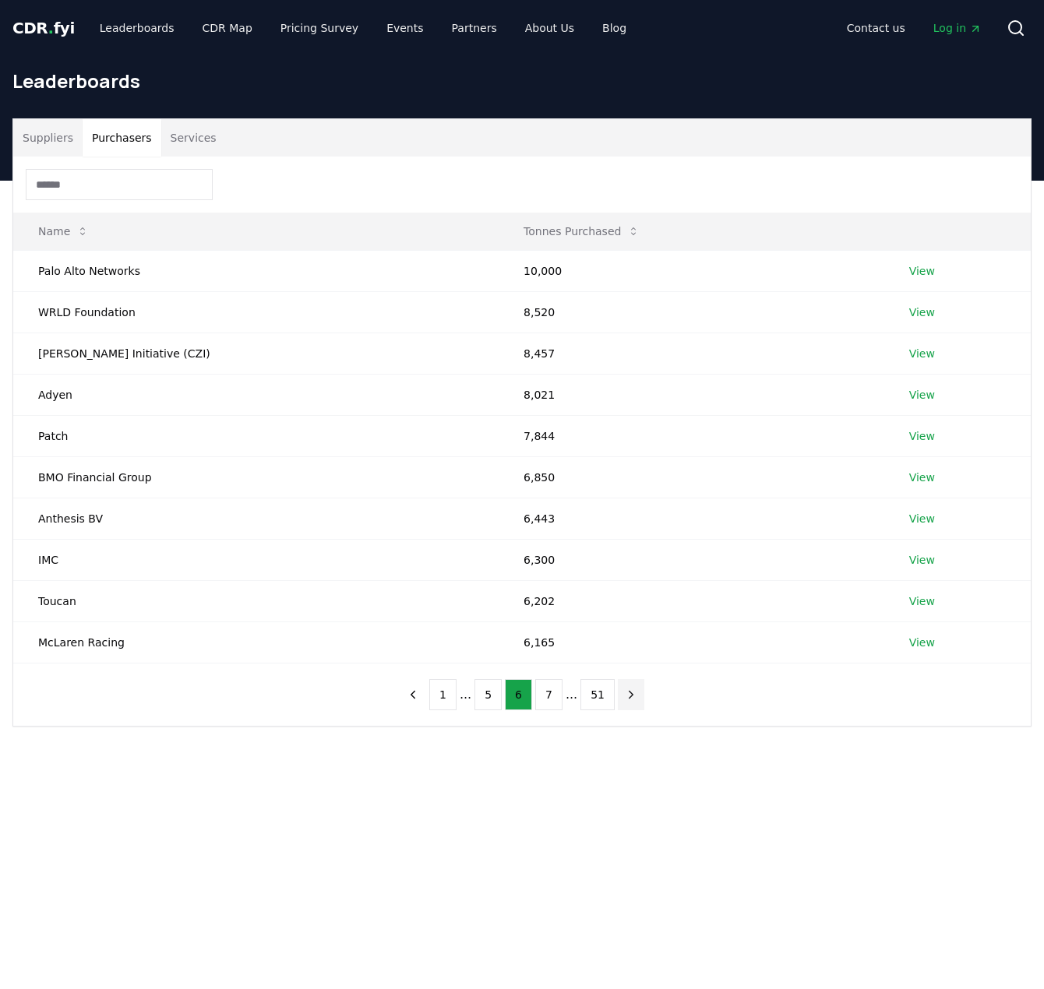
click at [626, 696] on icon "next page" at bounding box center [631, 695] width 14 height 14
click at [449, 691] on button "1" at bounding box center [442, 694] width 27 height 31
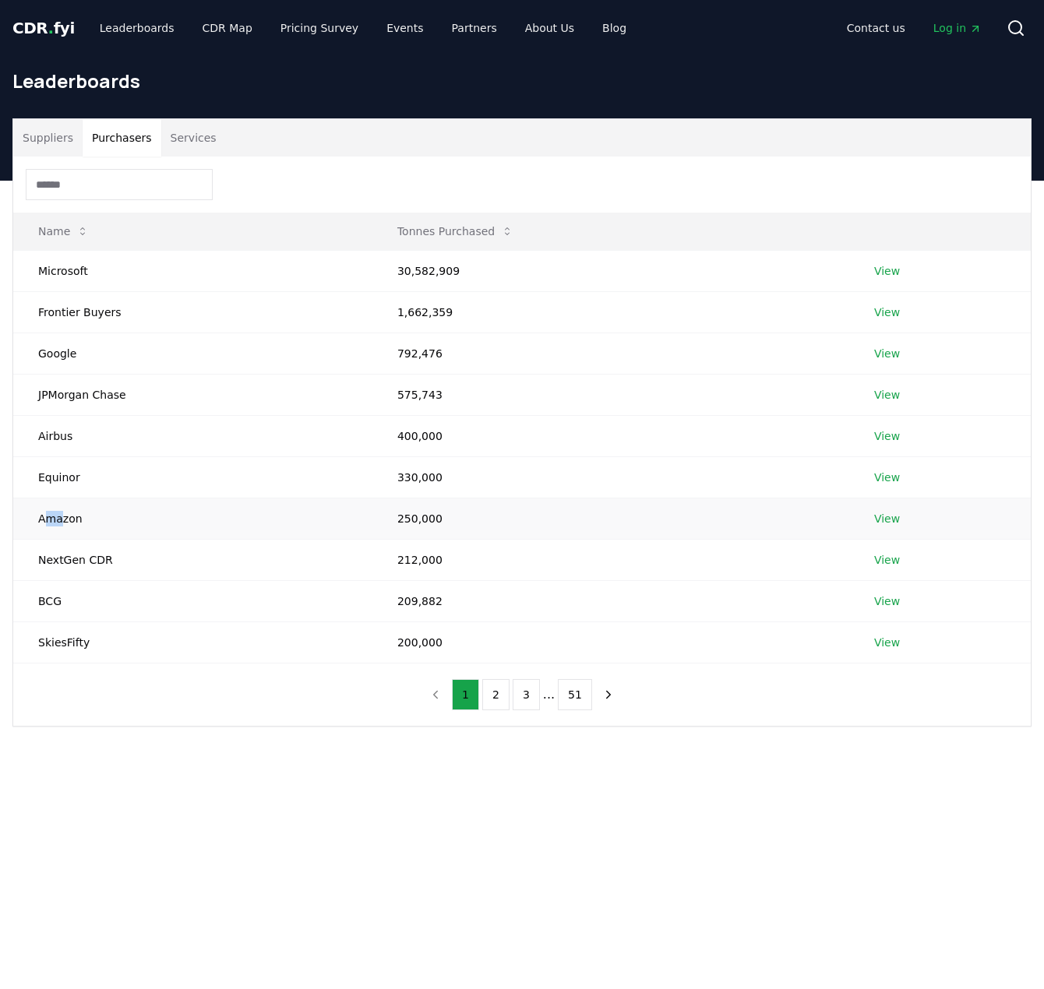
drag, startPoint x: 44, startPoint y: 523, endPoint x: 62, endPoint y: 523, distance: 17.9
click at [62, 523] on td "Amazon" at bounding box center [192, 518] width 359 height 41
click at [72, 547] on td "NextGen CDR" at bounding box center [192, 559] width 359 height 41
drag, startPoint x: 72, startPoint y: 559, endPoint x: 85, endPoint y: 657, distance: 98.9
click at [85, 657] on tbody "Microsoft 30,582,909 View Frontier Buyers 1,662,359 View Google 792,476 View JP…" at bounding box center [521, 456] width 1017 height 413
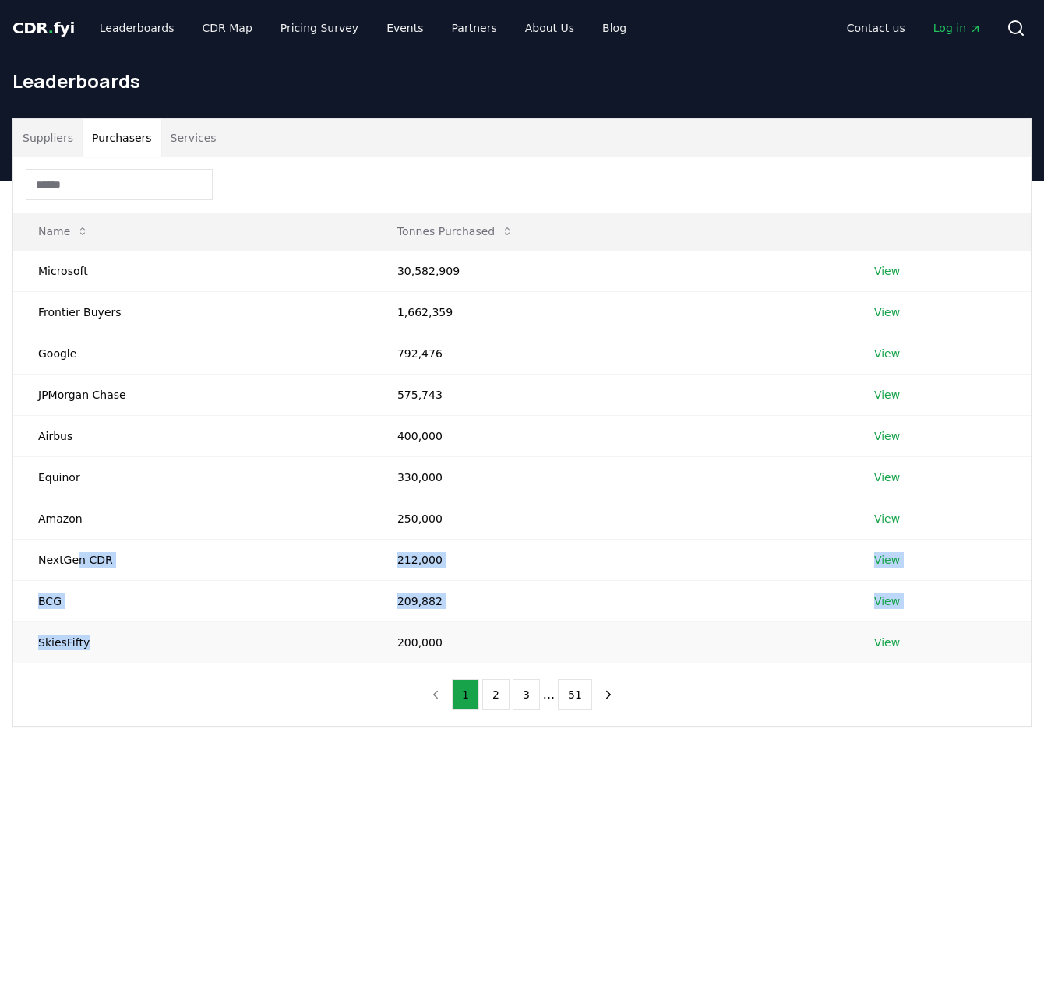
click at [84, 657] on td "SkiesFifty" at bounding box center [192, 642] width 359 height 41
click at [218, 766] on div "Suppliers Purchasers Services Name Tonnes Purchased Microsoft 30,582,909 View F…" at bounding box center [522, 485] width 1044 height 608
click at [446, 149] on div "Suppliers Purchasers Services" at bounding box center [521, 137] width 1017 height 37
click at [500, 688] on button "2" at bounding box center [495, 694] width 27 height 31
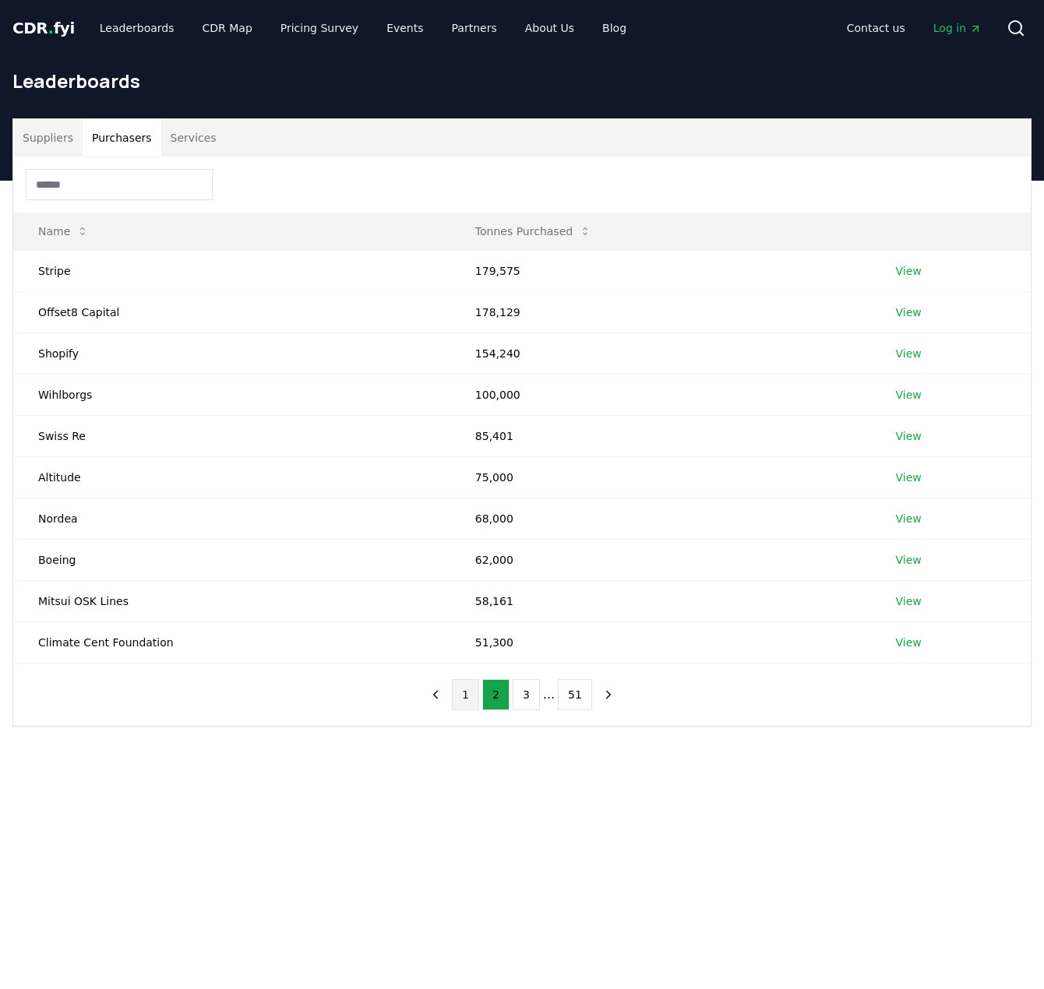
click at [470, 694] on button "1" at bounding box center [465, 694] width 27 height 31
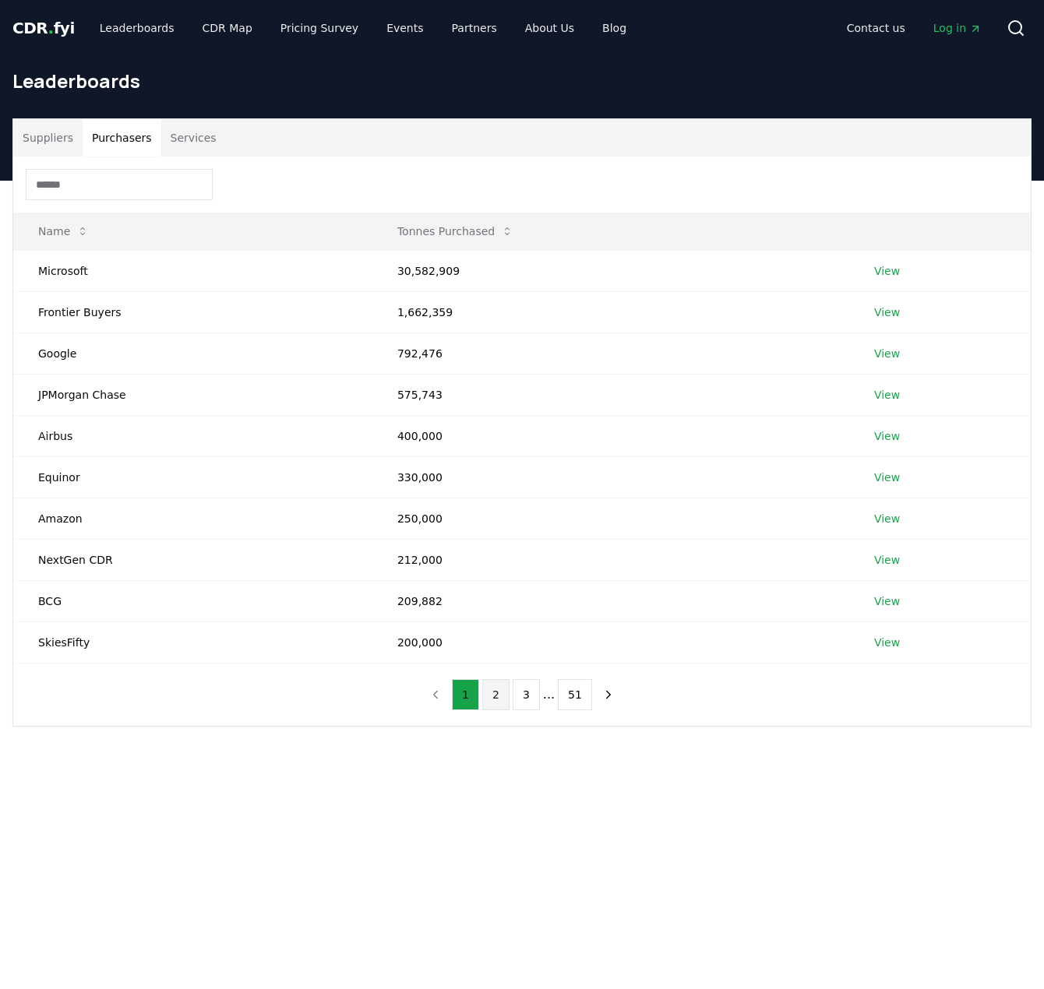
click at [495, 703] on button "2" at bounding box center [495, 694] width 27 height 31
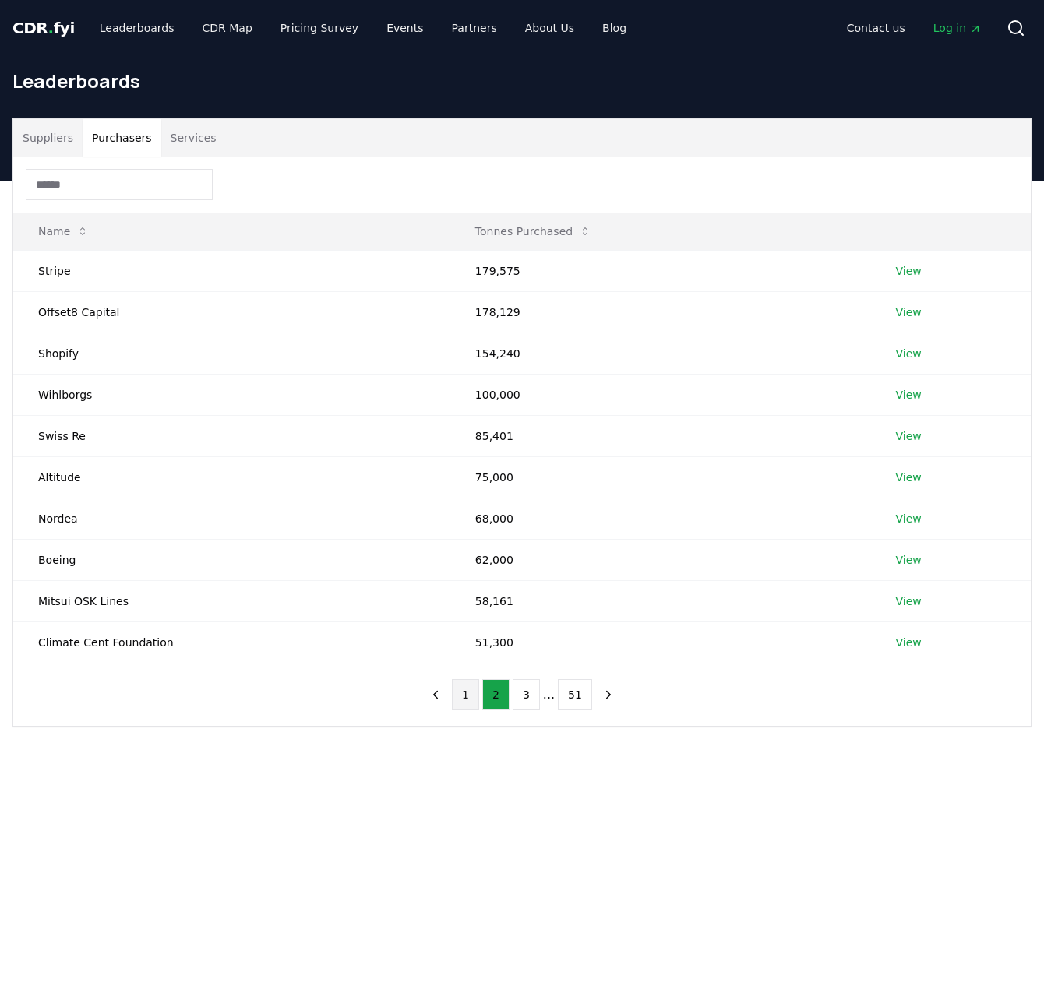
click at [477, 691] on button "1" at bounding box center [465, 694] width 27 height 31
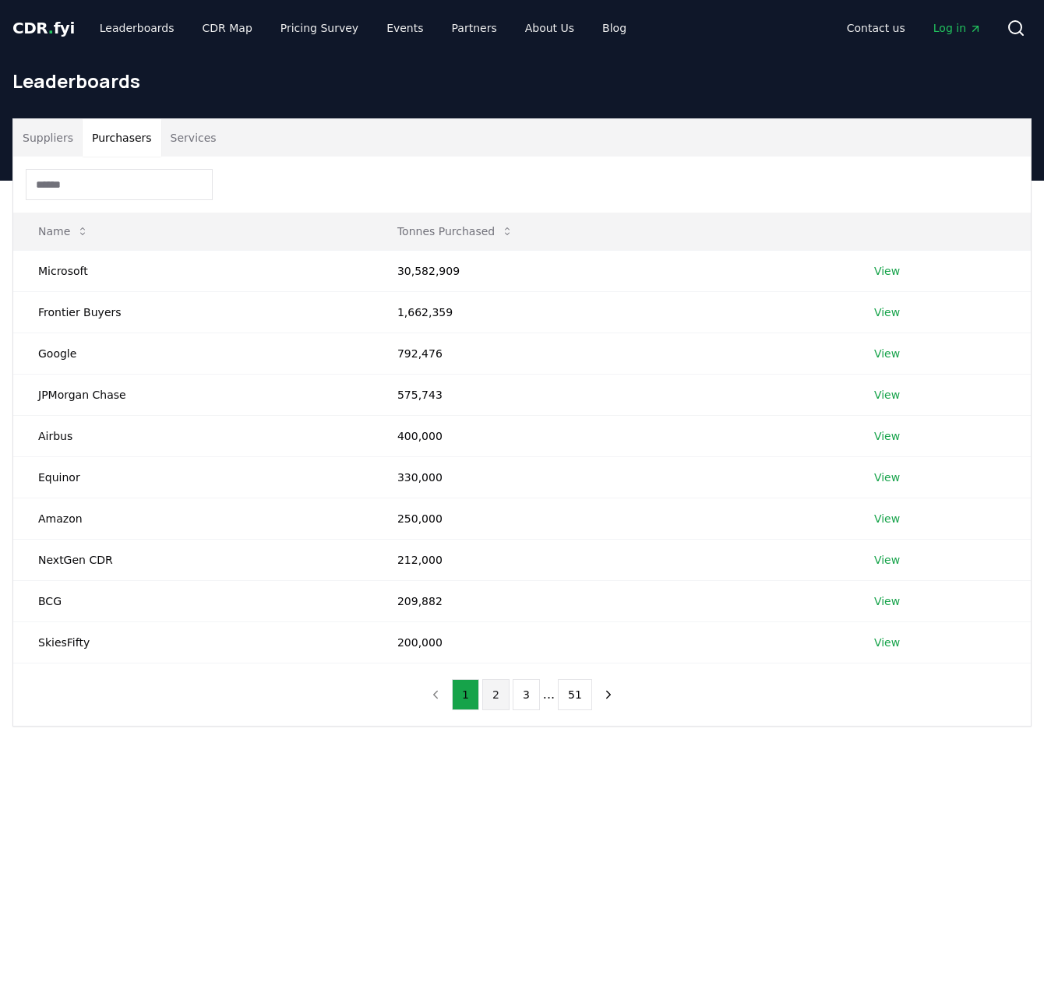
click at [500, 695] on button "2" at bounding box center [495, 694] width 27 height 31
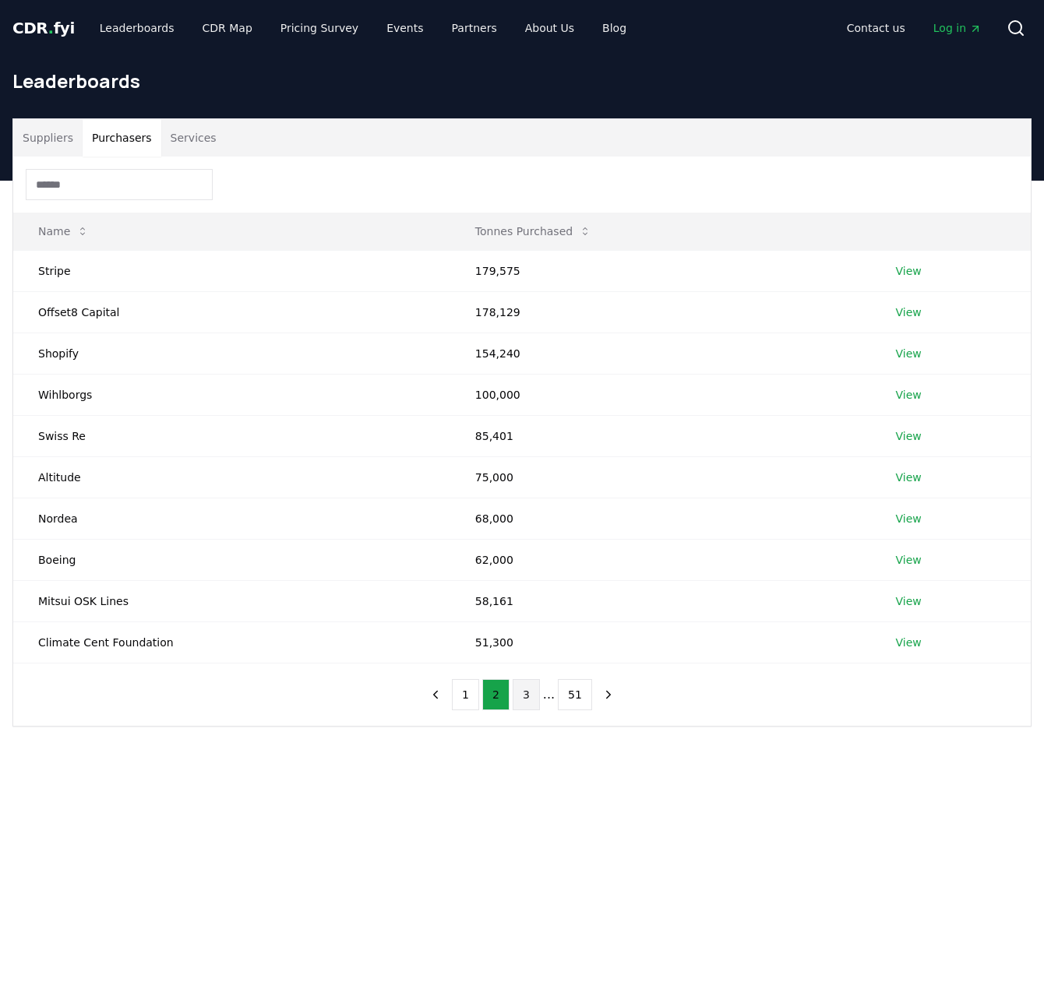
click at [522, 702] on button "3" at bounding box center [526, 694] width 27 height 31
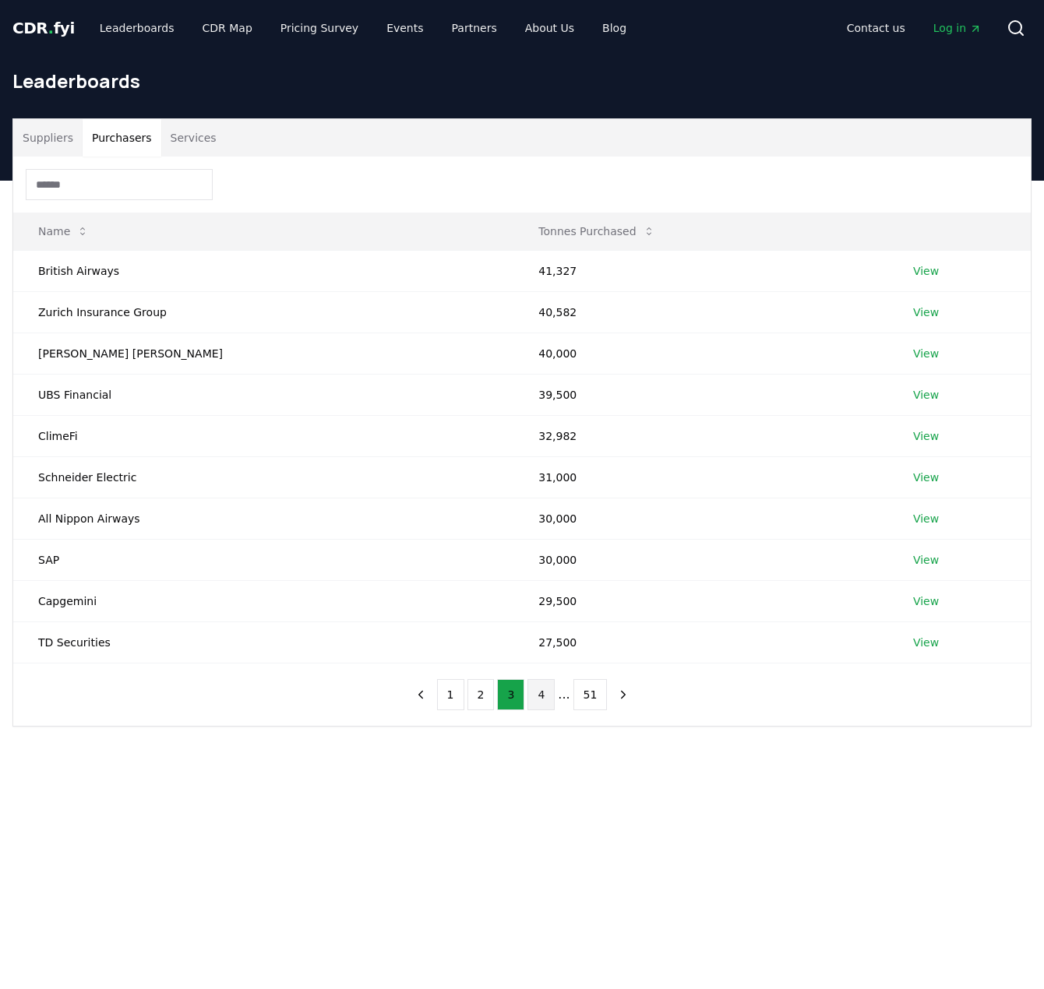
click at [541, 696] on button "4" at bounding box center [540, 694] width 27 height 31
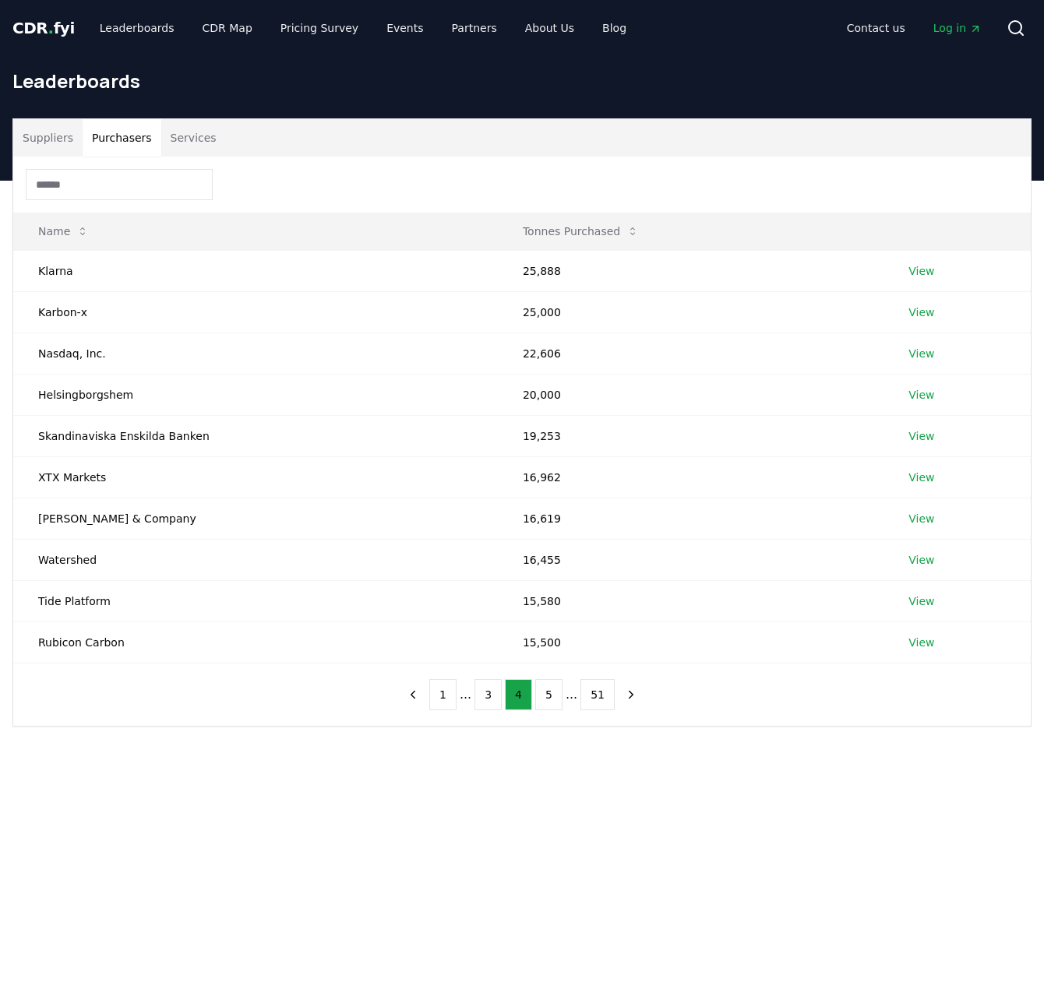
click at [188, 132] on button "Services" at bounding box center [193, 137] width 65 height 37
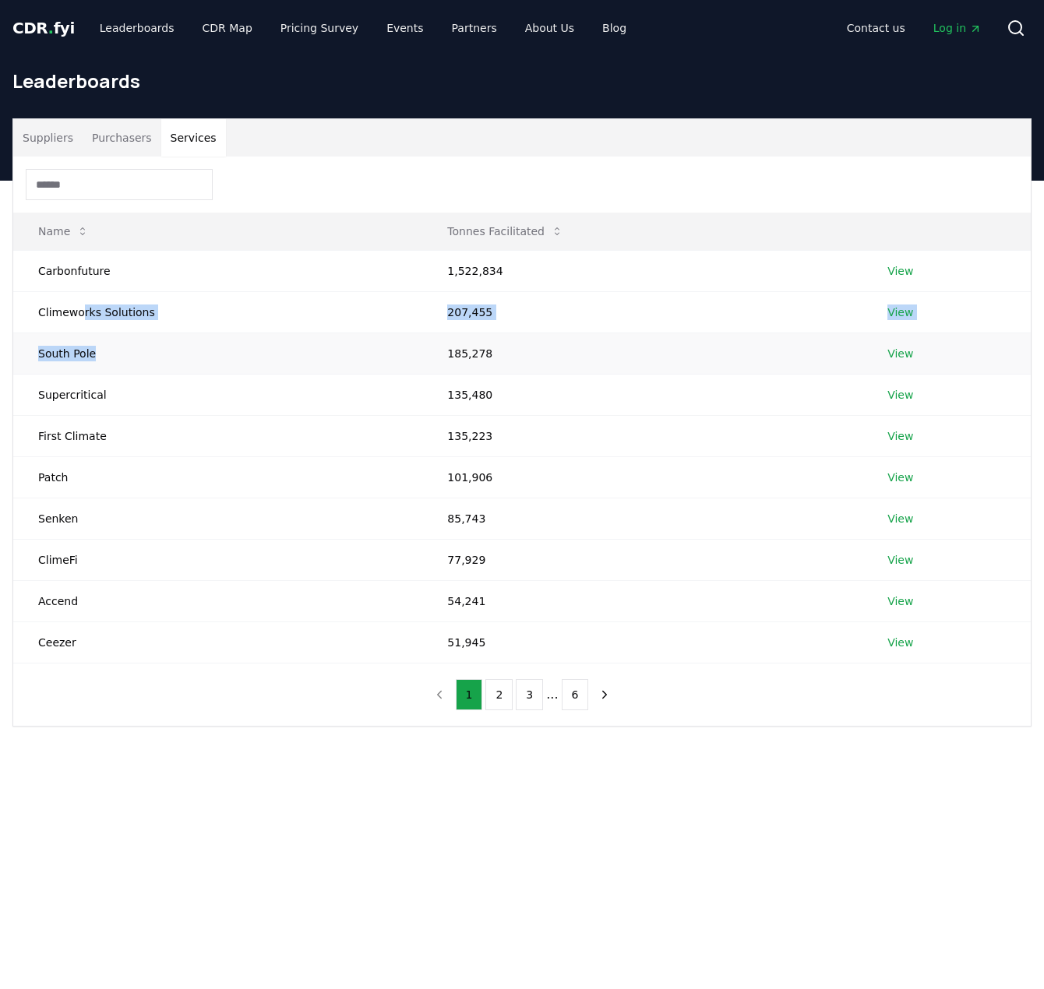
drag, startPoint x: 80, startPoint y: 310, endPoint x: 209, endPoint y: 337, distance: 131.2
click at [209, 337] on tbody "Carbonfuture 1,522,834 View Climeworks Solutions 207,455 View South Pole 185,27…" at bounding box center [521, 456] width 1017 height 413
click at [210, 337] on td "South Pole" at bounding box center [217, 353] width 409 height 41
click at [501, 703] on button "2" at bounding box center [498, 694] width 27 height 31
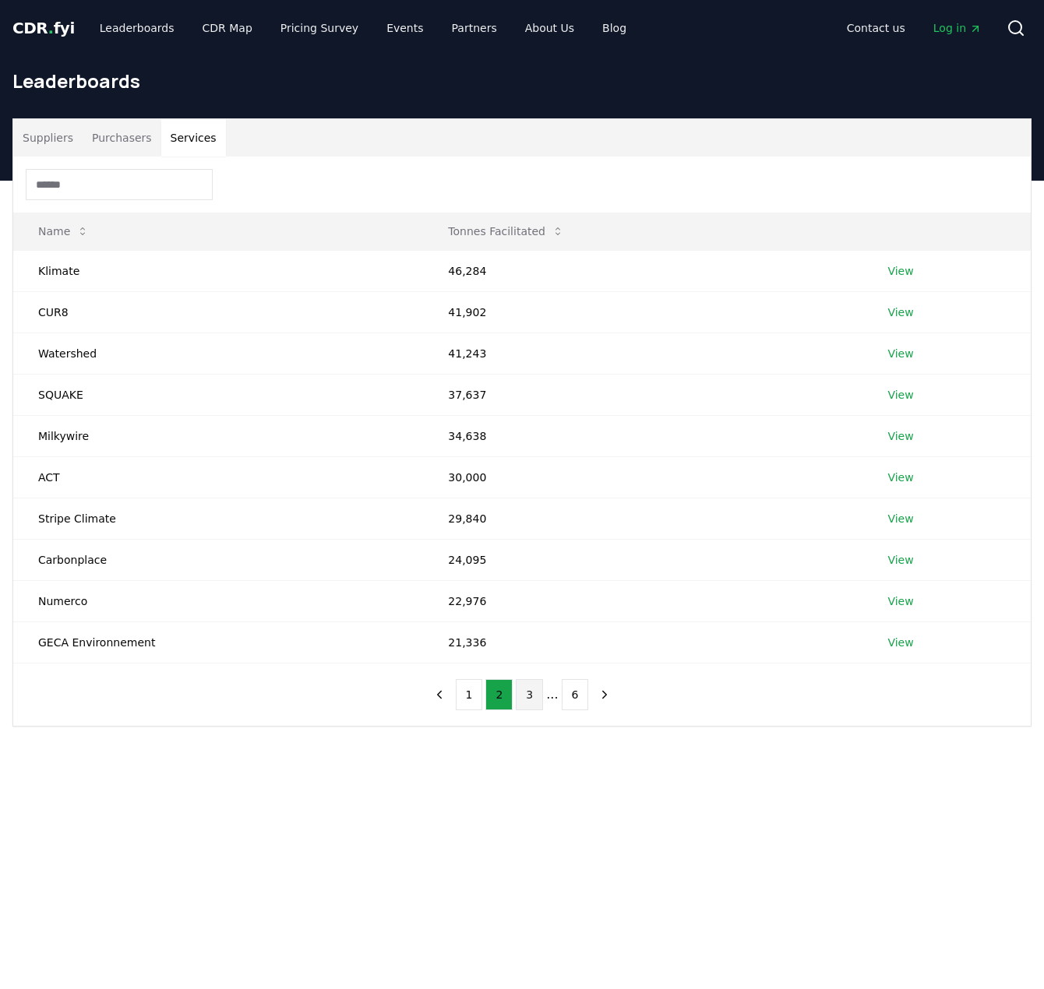
click at [523, 696] on button "3" at bounding box center [529, 694] width 27 height 31
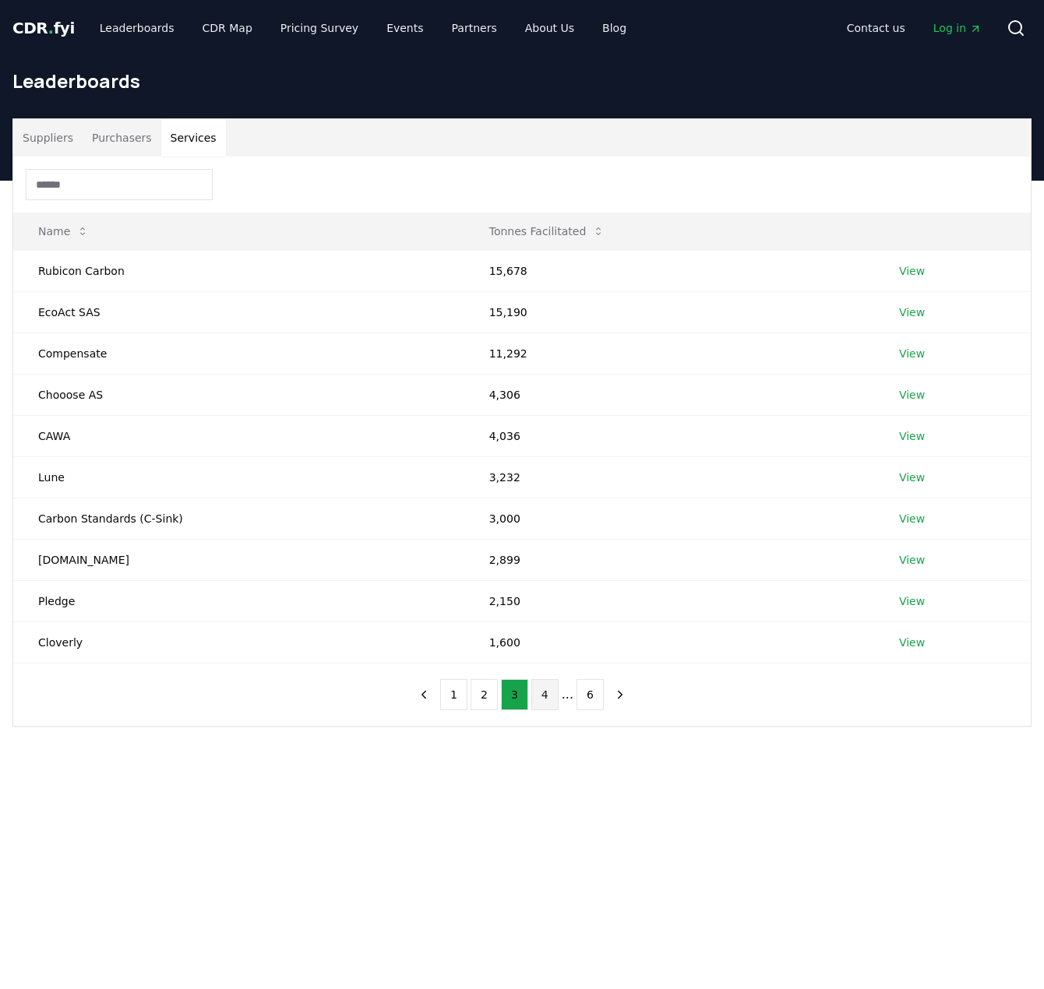
click at [544, 704] on button "4" at bounding box center [544, 694] width 27 height 31
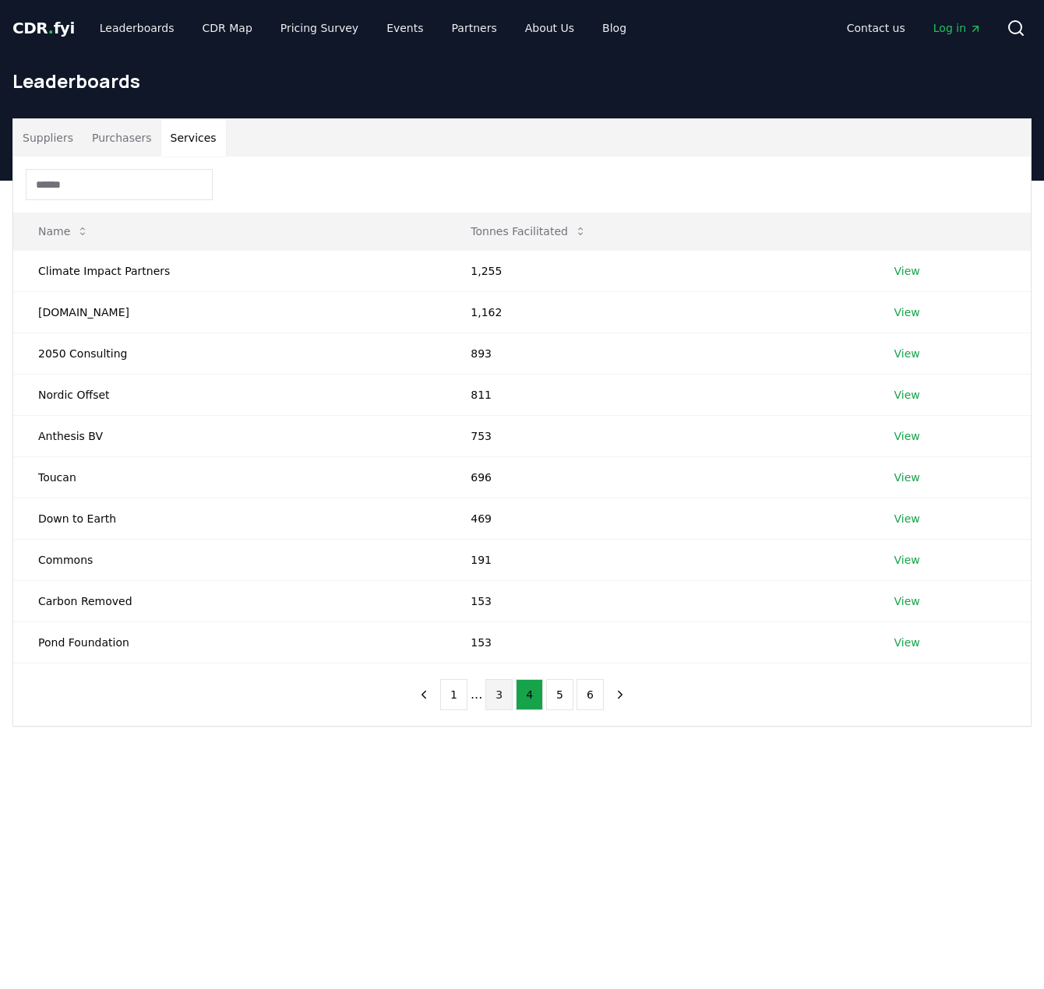
click at [495, 696] on button "3" at bounding box center [498, 694] width 27 height 31
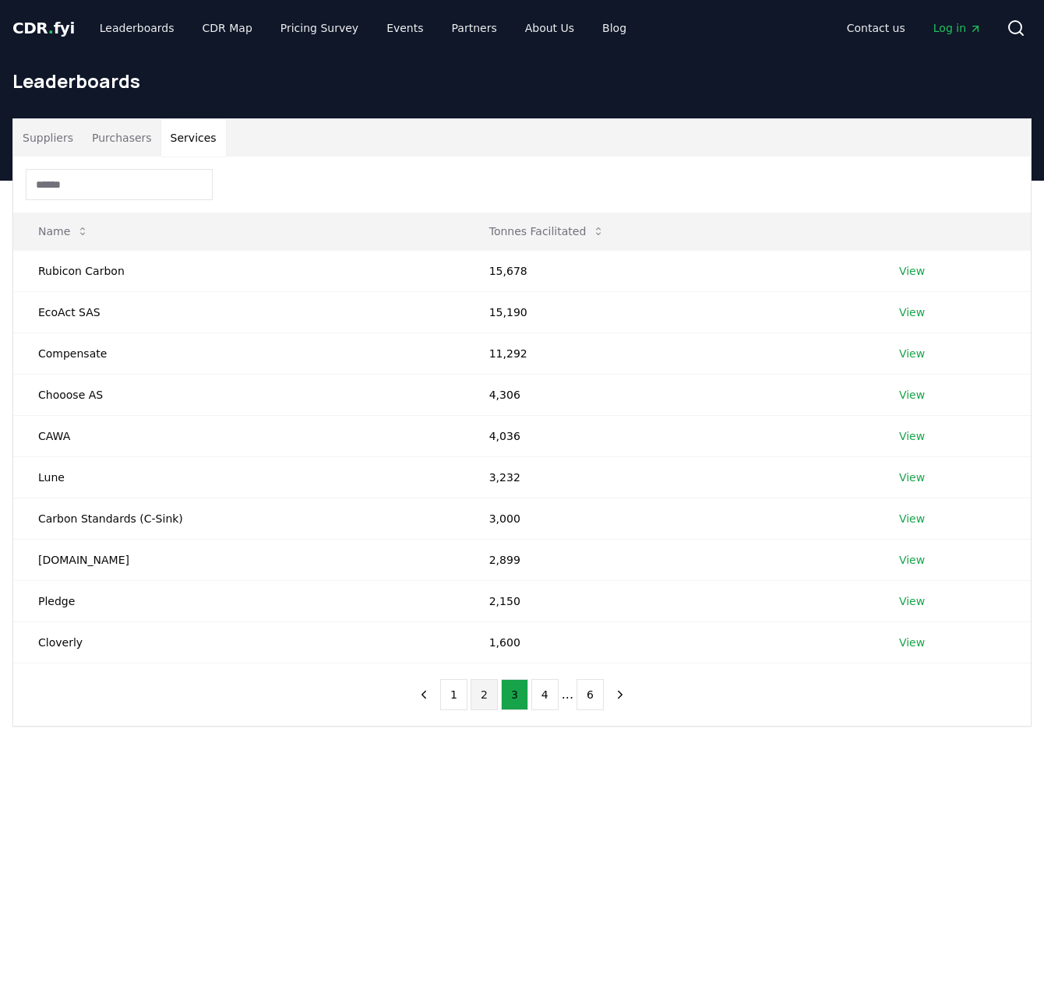
click at [485, 701] on button "2" at bounding box center [484, 694] width 27 height 31
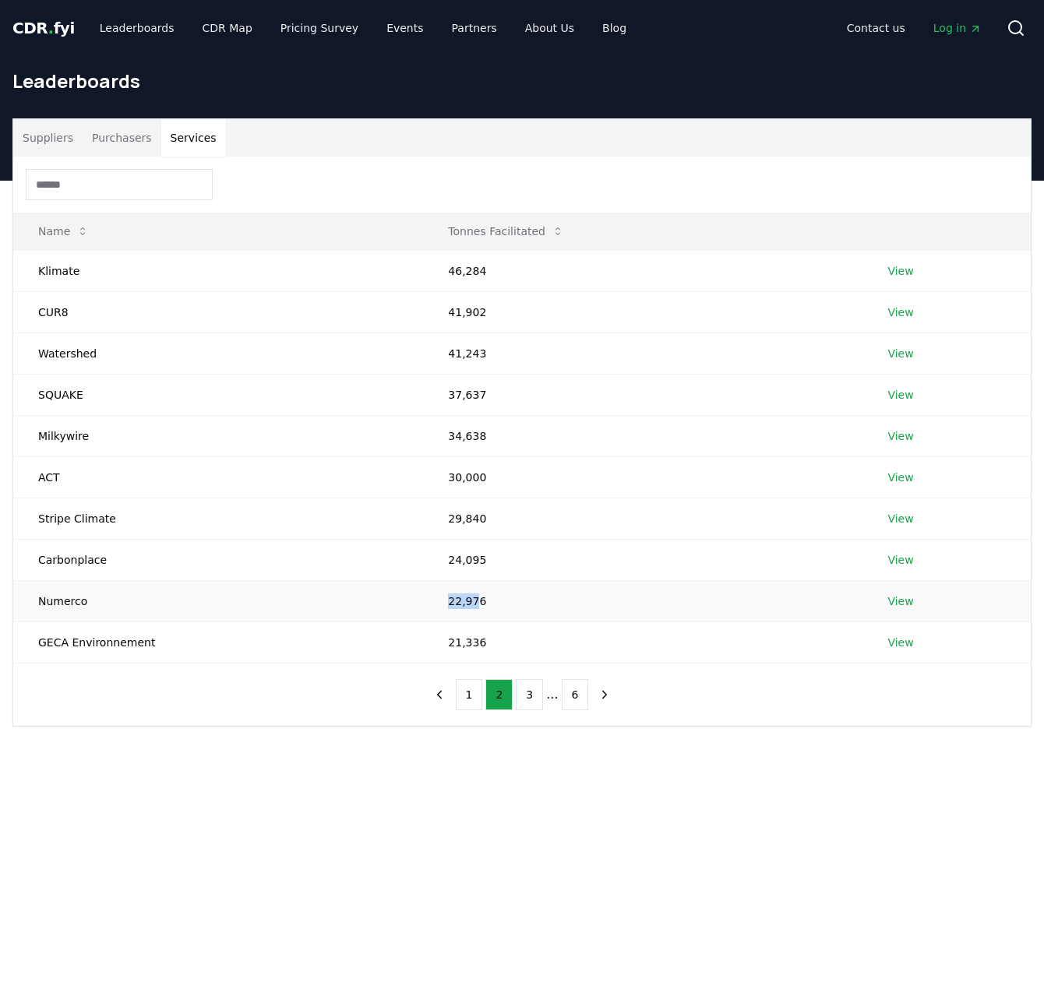
click at [463, 604] on td "22,976" at bounding box center [642, 600] width 439 height 41
drag, startPoint x: 471, startPoint y: 605, endPoint x: 382, endPoint y: 599, distance: 89.0
click at [382, 599] on tr "Numerco 22,976 View" at bounding box center [521, 600] width 1017 height 41
click at [478, 602] on td "22,976" at bounding box center [642, 600] width 439 height 41
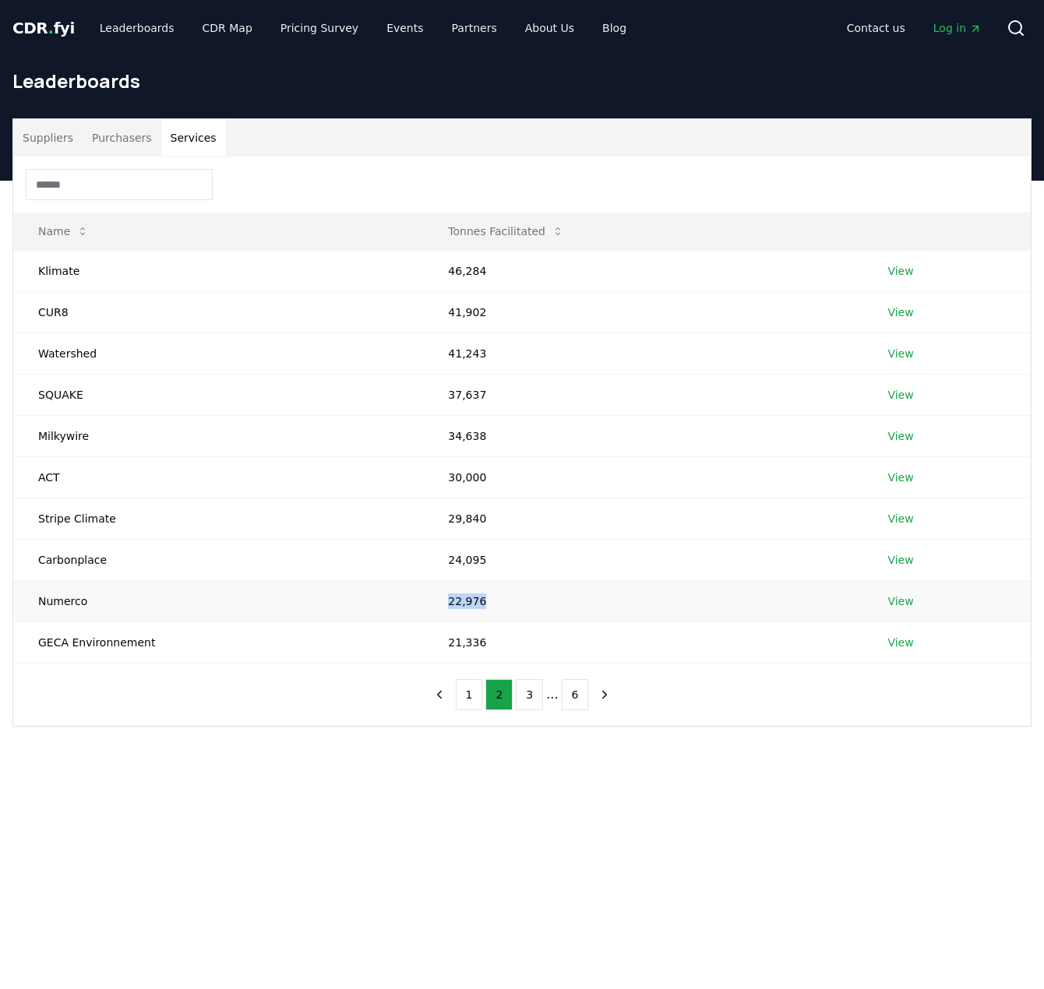
drag, startPoint x: 481, startPoint y: 602, endPoint x: 425, endPoint y: 598, distance: 57.0
click at [425, 598] on td "22,976" at bounding box center [642, 600] width 439 height 41
drag, startPoint x: 449, startPoint y: 601, endPoint x: 491, endPoint y: 594, distance: 42.5
click at [491, 594] on td "22,976" at bounding box center [642, 600] width 439 height 41
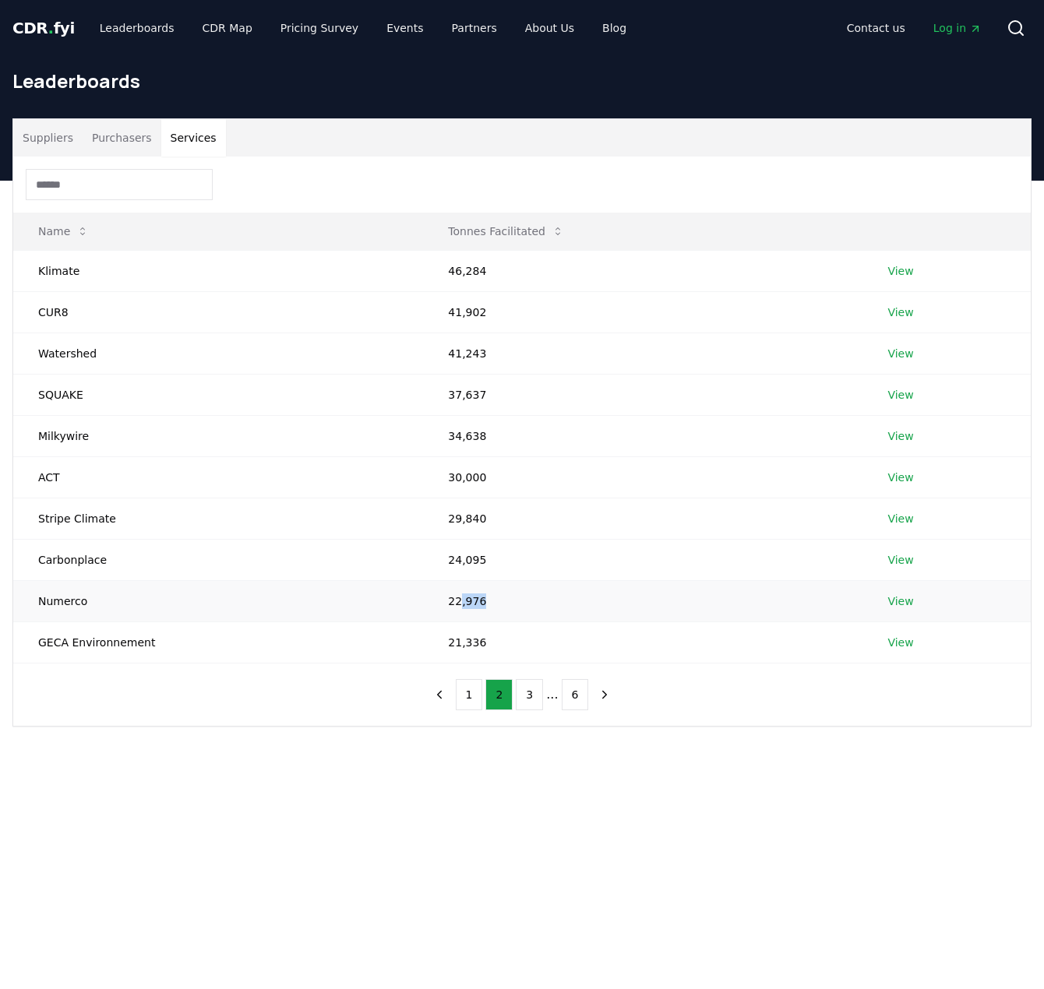
click at [491, 594] on td "22,976" at bounding box center [642, 600] width 439 height 41
drag, startPoint x: 475, startPoint y: 485, endPoint x: 428, endPoint y: 482, distance: 46.8
click at [428, 482] on td "30,000" at bounding box center [642, 476] width 439 height 41
drag, startPoint x: 439, startPoint y: 478, endPoint x: 493, endPoint y: 478, distance: 53.7
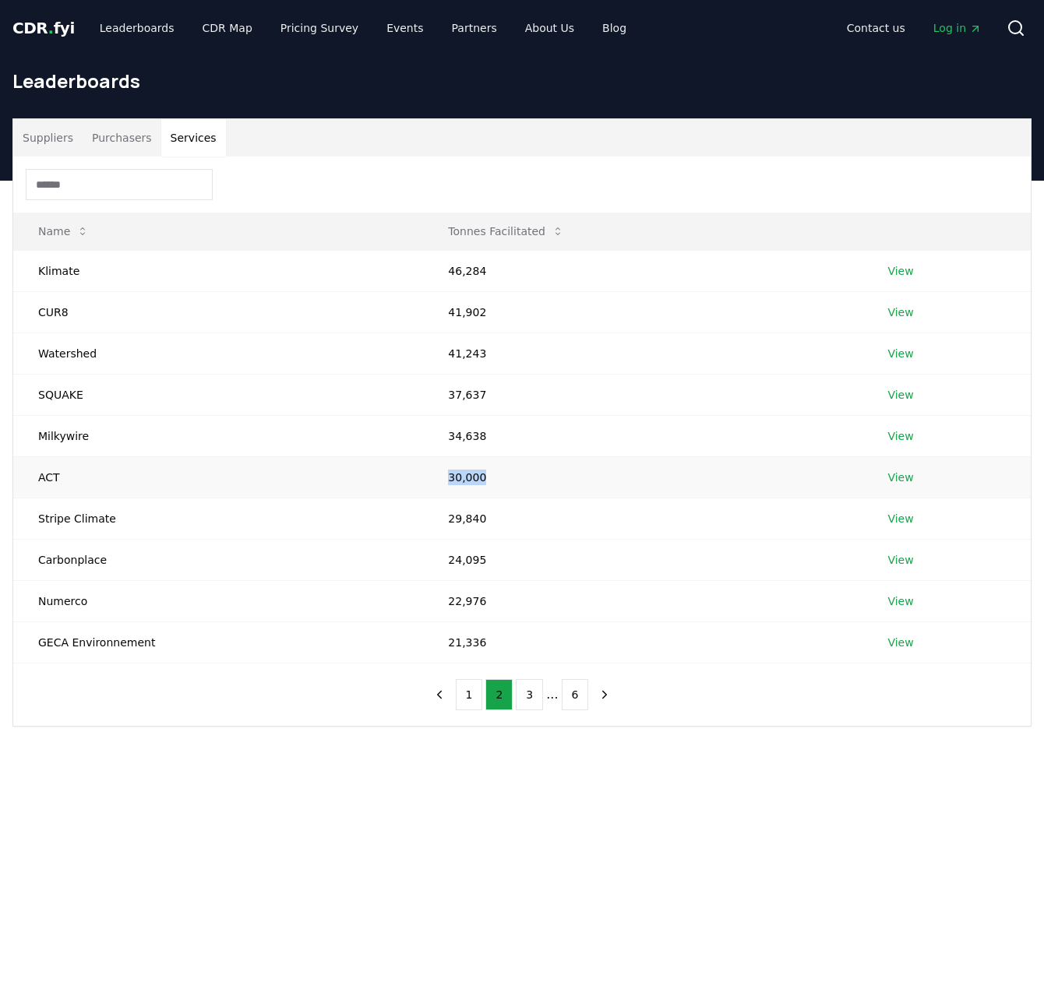
click at [493, 478] on td "30,000" at bounding box center [642, 476] width 439 height 41
drag, startPoint x: 493, startPoint y: 478, endPoint x: 407, endPoint y: 470, distance: 86.0
click at [407, 470] on tr "ACT 30,000 View" at bounding box center [521, 476] width 1017 height 41
click at [474, 482] on td "30,000" at bounding box center [642, 476] width 439 height 41
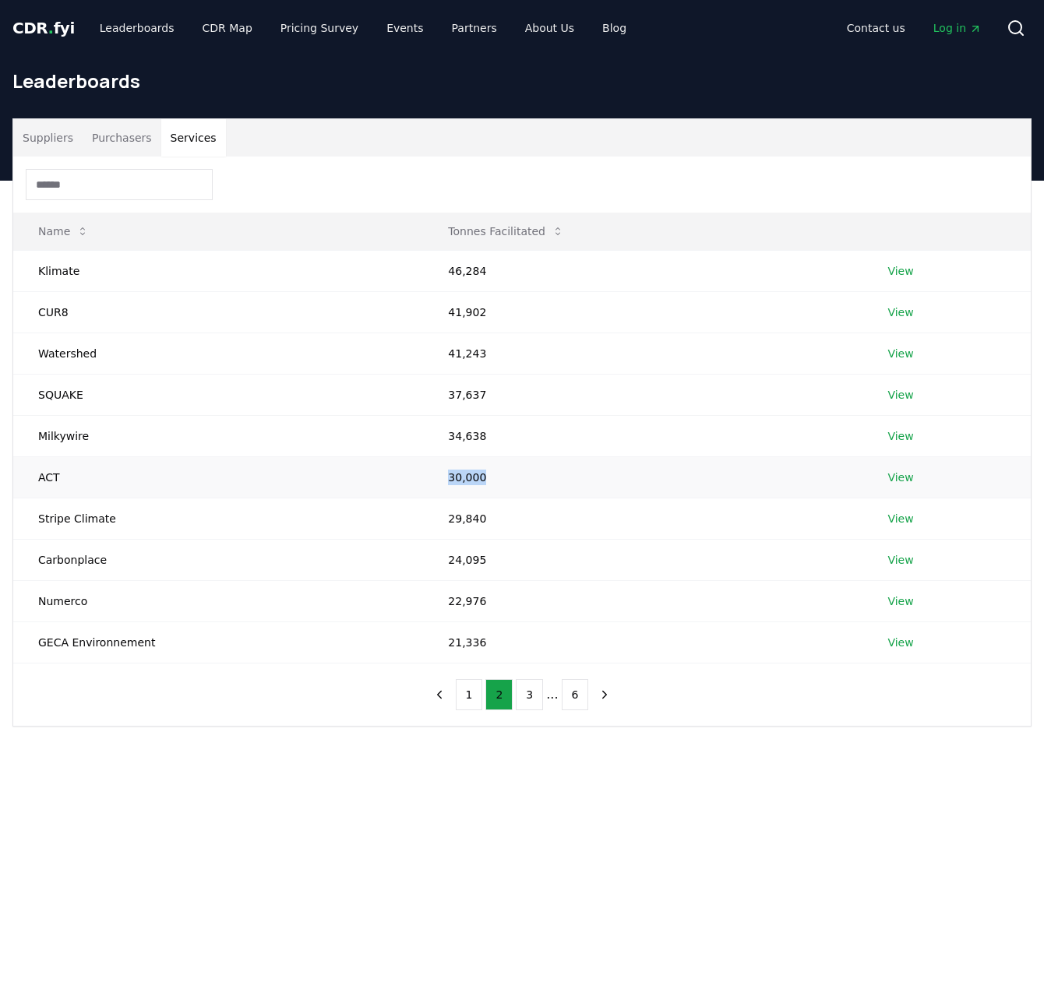
drag, startPoint x: 481, startPoint y: 485, endPoint x: 404, endPoint y: 481, distance: 77.2
click at [404, 481] on tr "ACT 30,000 View" at bounding box center [521, 476] width 1017 height 41
click at [404, 481] on td "ACT" at bounding box center [218, 476] width 410 height 41
click at [534, 700] on button "3" at bounding box center [529, 694] width 27 height 31
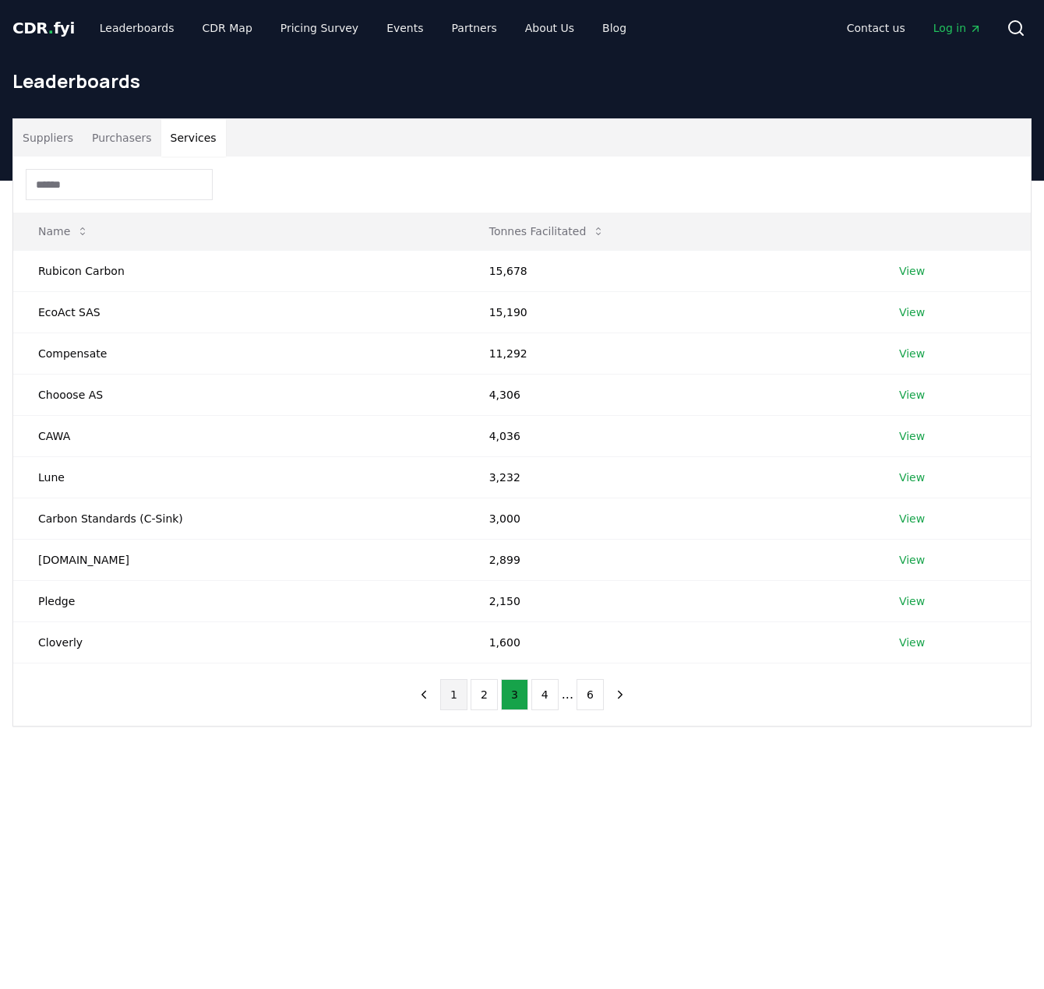
click at [454, 696] on button "1" at bounding box center [453, 694] width 27 height 31
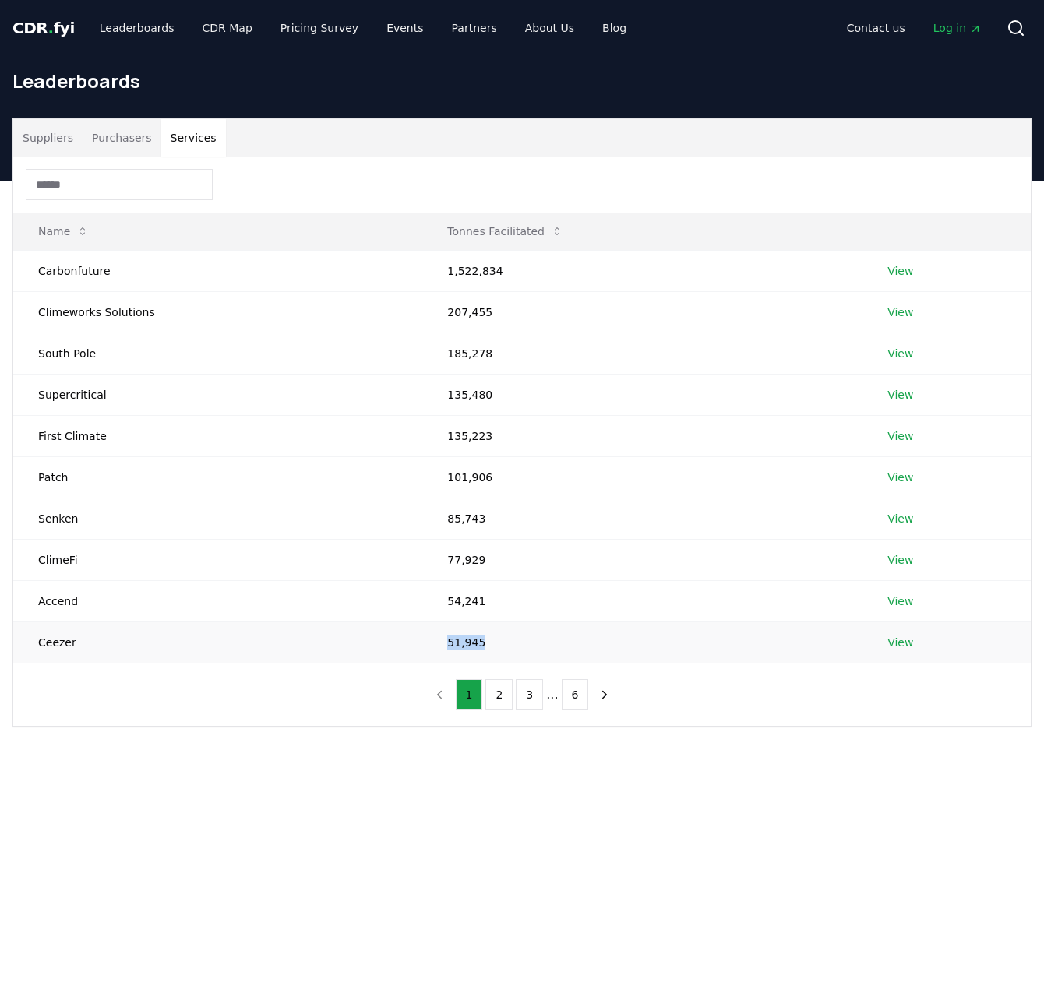
drag, startPoint x: 432, startPoint y: 642, endPoint x: 548, endPoint y: 649, distance: 117.1
click at [548, 649] on td "51,945" at bounding box center [642, 642] width 440 height 41
drag, startPoint x: 425, startPoint y: 473, endPoint x: 560, endPoint y: 478, distance: 135.6
click at [560, 478] on td "101,906" at bounding box center [642, 476] width 440 height 41
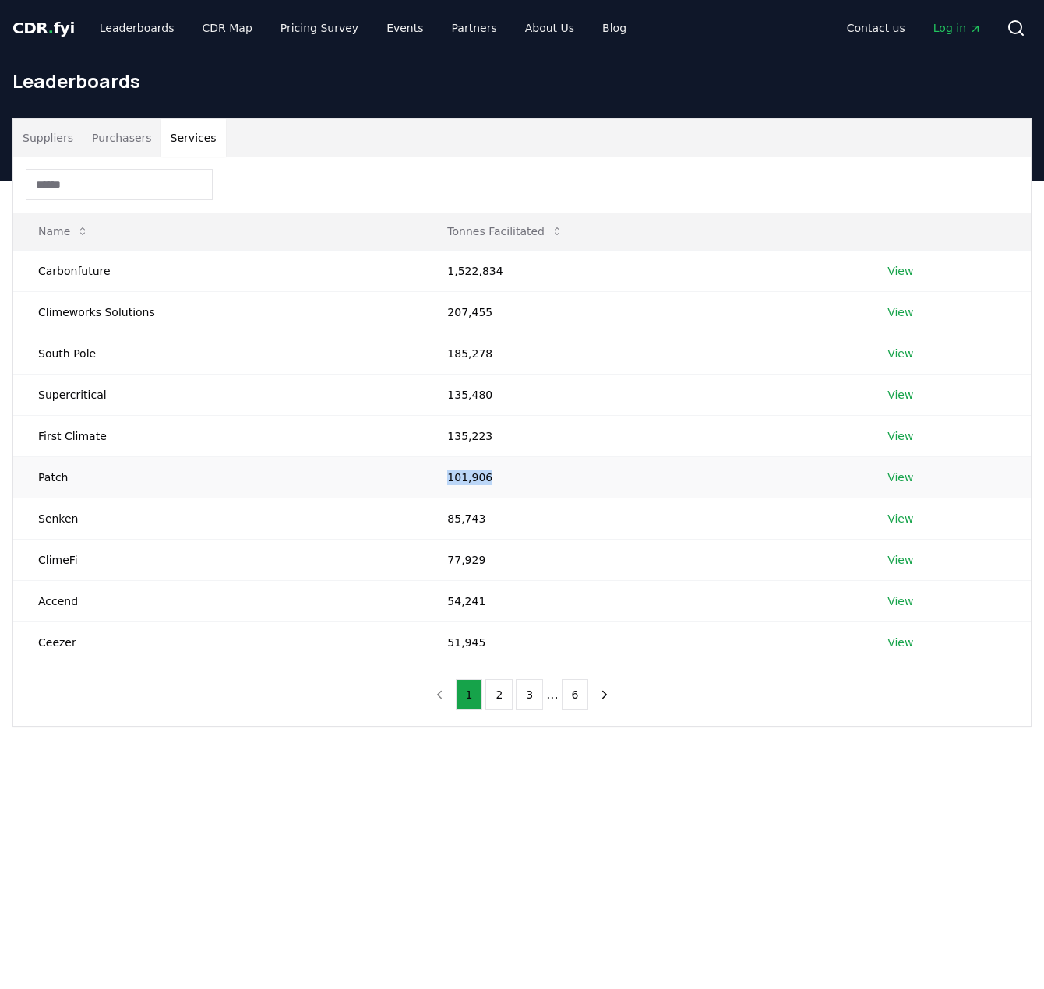
click at [560, 478] on td "101,906" at bounding box center [642, 476] width 440 height 41
drag, startPoint x: 437, startPoint y: 392, endPoint x: 604, endPoint y: 387, distance: 166.8
click at [604, 387] on td "135,480" at bounding box center [642, 394] width 440 height 41
drag, startPoint x: 539, startPoint y: 359, endPoint x: 433, endPoint y: 353, distance: 106.1
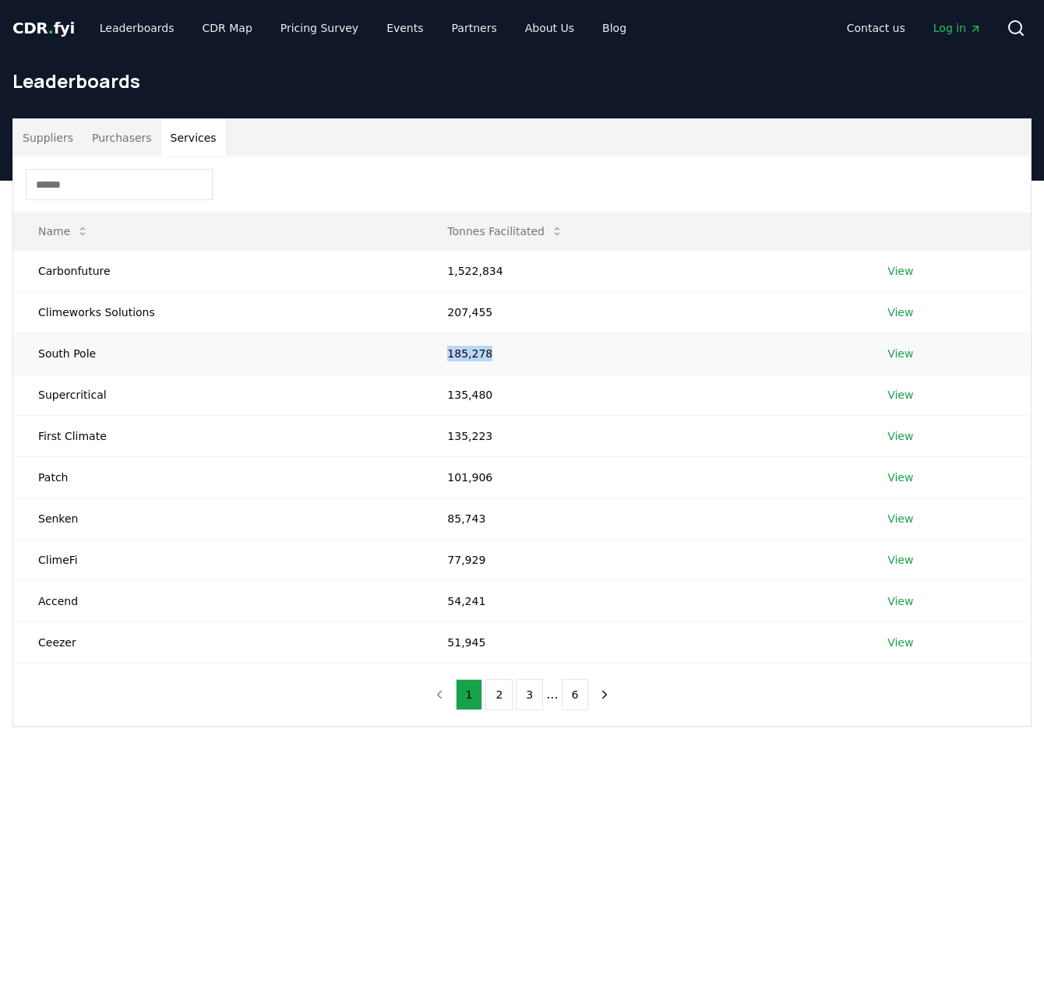
click at [433, 353] on td "185,278" at bounding box center [642, 353] width 440 height 41
drag, startPoint x: 418, startPoint y: 347, endPoint x: 551, endPoint y: 366, distance: 133.7
click at [551, 366] on td "185,278" at bounding box center [642, 353] width 440 height 41
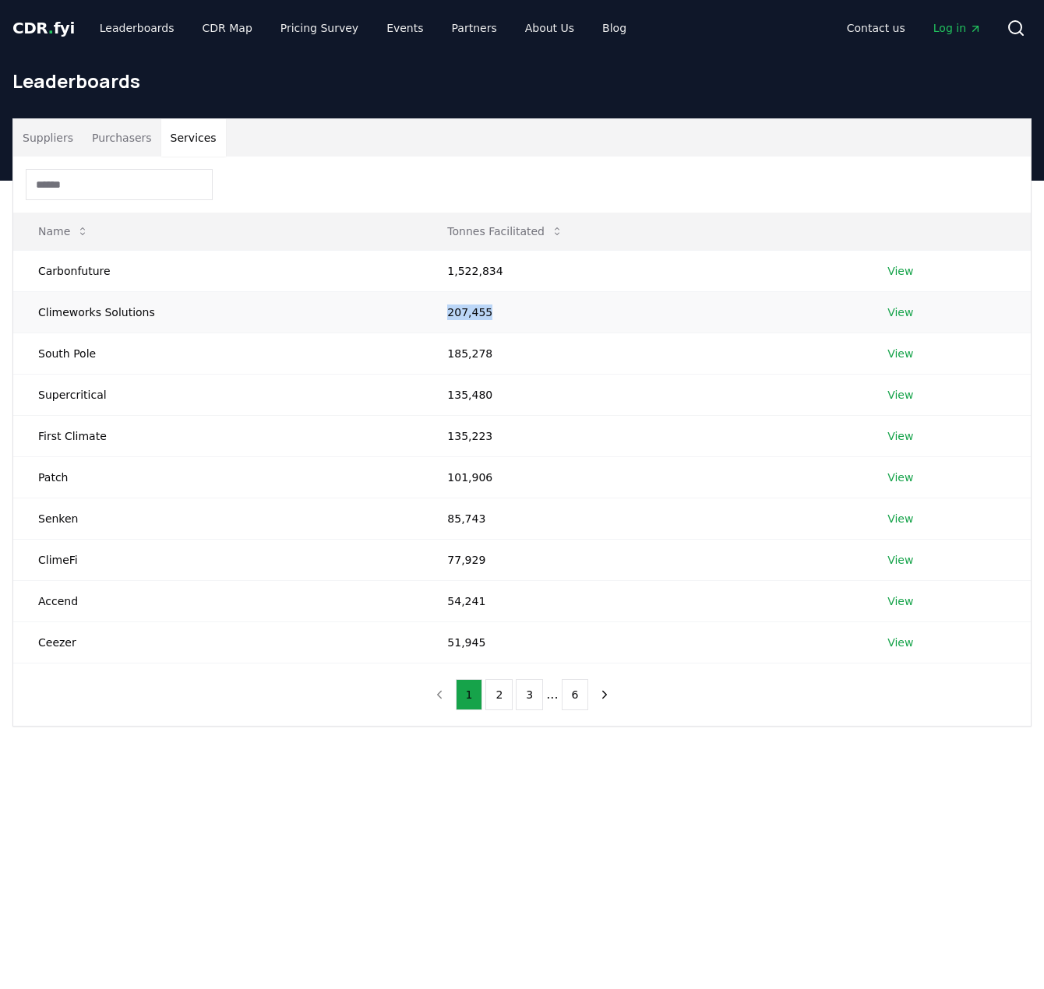
drag, startPoint x: 507, startPoint y: 320, endPoint x: 603, endPoint y: 320, distance: 95.8
click at [603, 320] on td "207,455" at bounding box center [642, 311] width 440 height 41
drag, startPoint x: 608, startPoint y: 319, endPoint x: 354, endPoint y: 317, distance: 253.2
click at [354, 317] on tr "Climeworks Solutions 207,455 View" at bounding box center [521, 311] width 1017 height 41
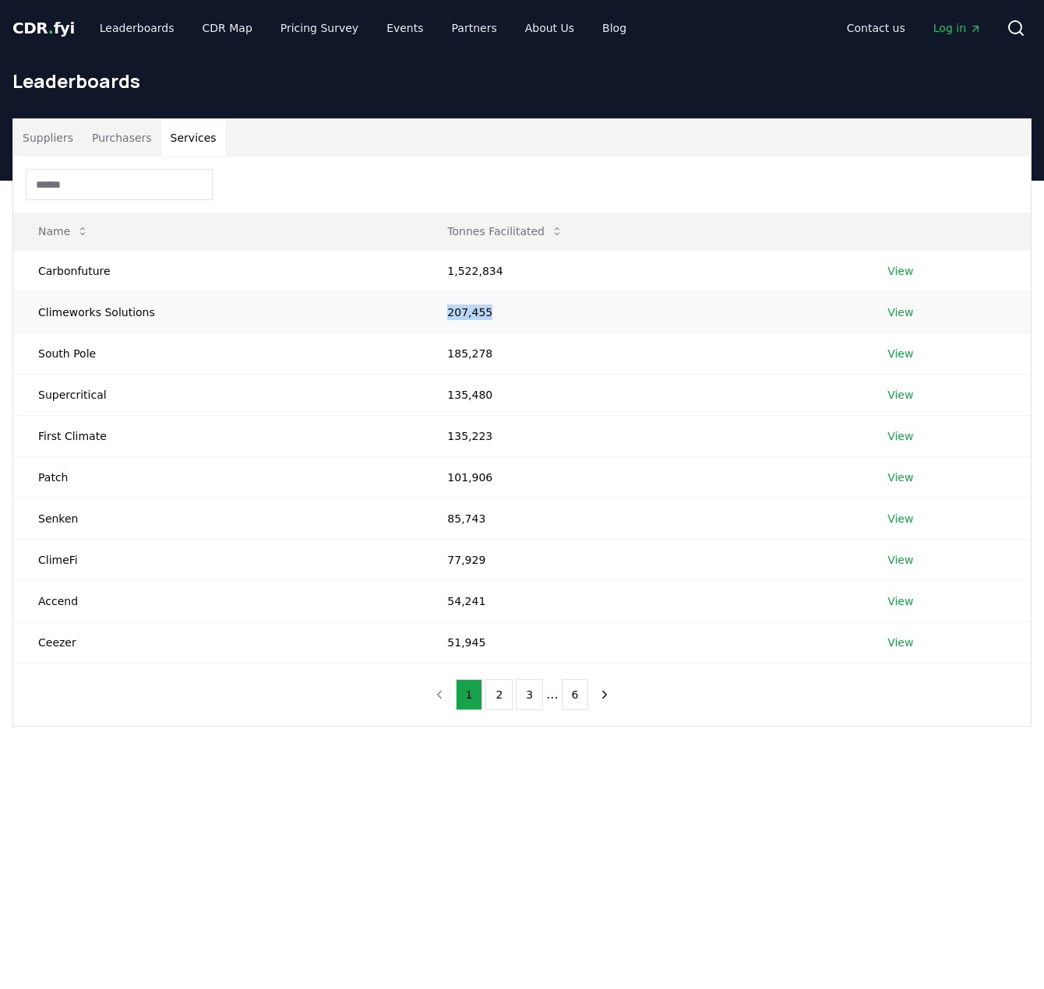
click at [354, 317] on td "Climeworks Solutions" at bounding box center [217, 311] width 409 height 41
click at [146, 186] on input at bounding box center [119, 184] width 187 height 31
click at [312, 188] on div at bounding box center [521, 185] width 1017 height 56
click at [157, 195] on input at bounding box center [119, 184] width 187 height 31
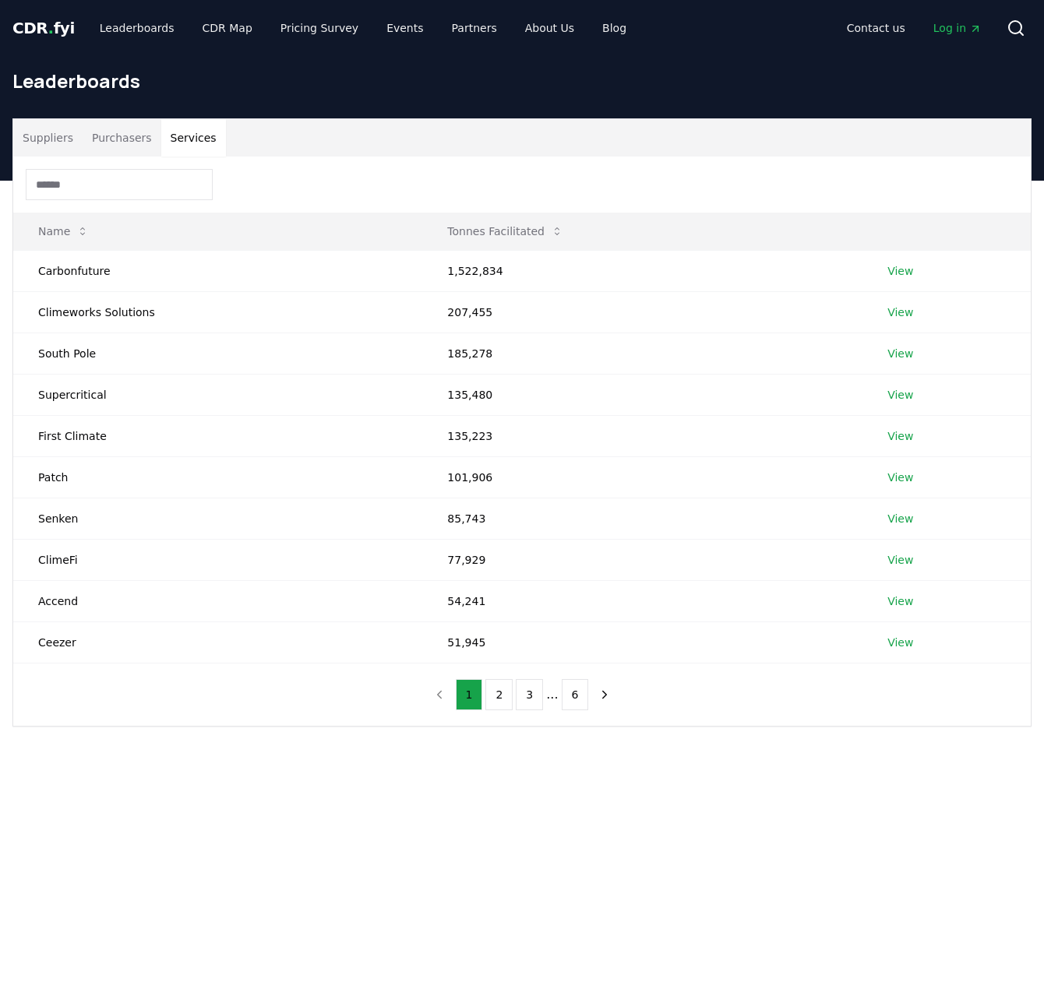
click at [342, 189] on div at bounding box center [521, 185] width 1017 height 56
click at [499, 690] on button "2" at bounding box center [498, 694] width 27 height 31
click at [532, 691] on button "3" at bounding box center [529, 694] width 27 height 31
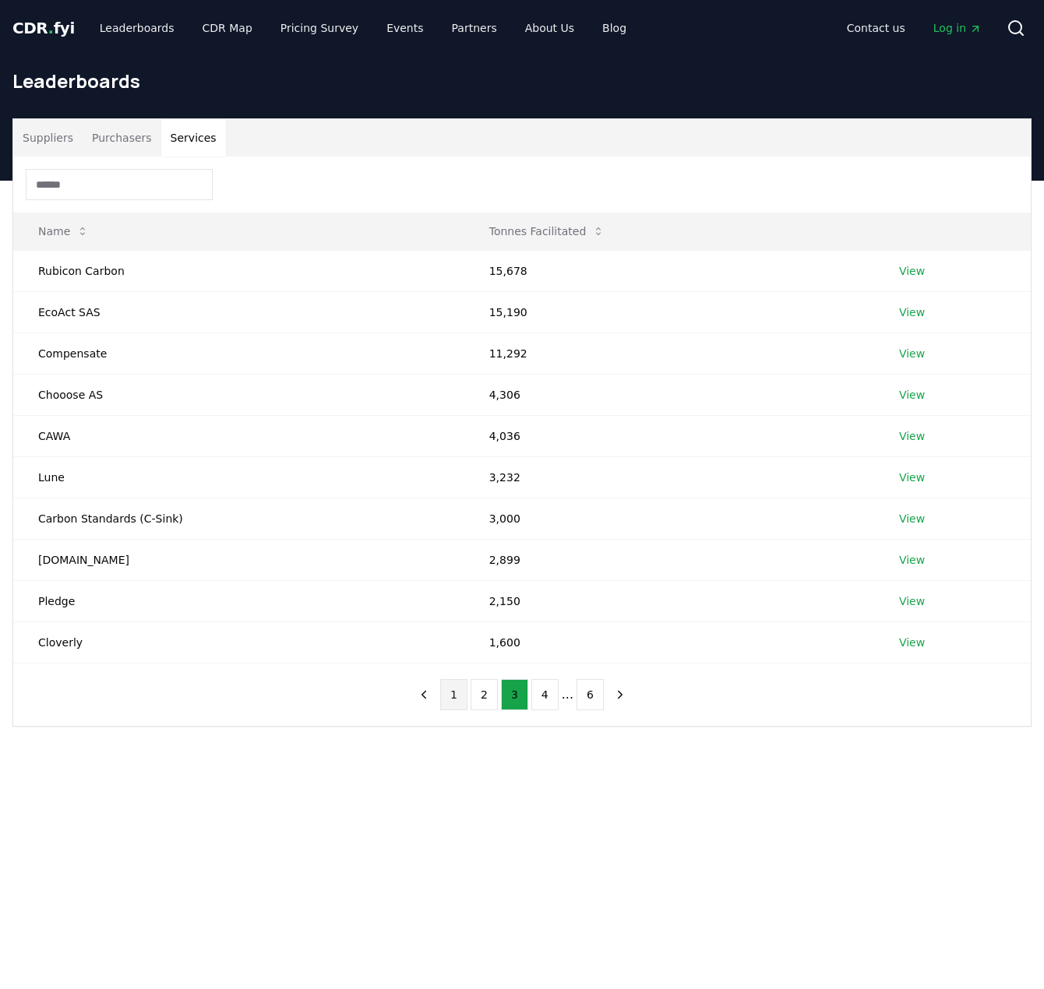
click at [460, 689] on button "1" at bounding box center [453, 694] width 27 height 31
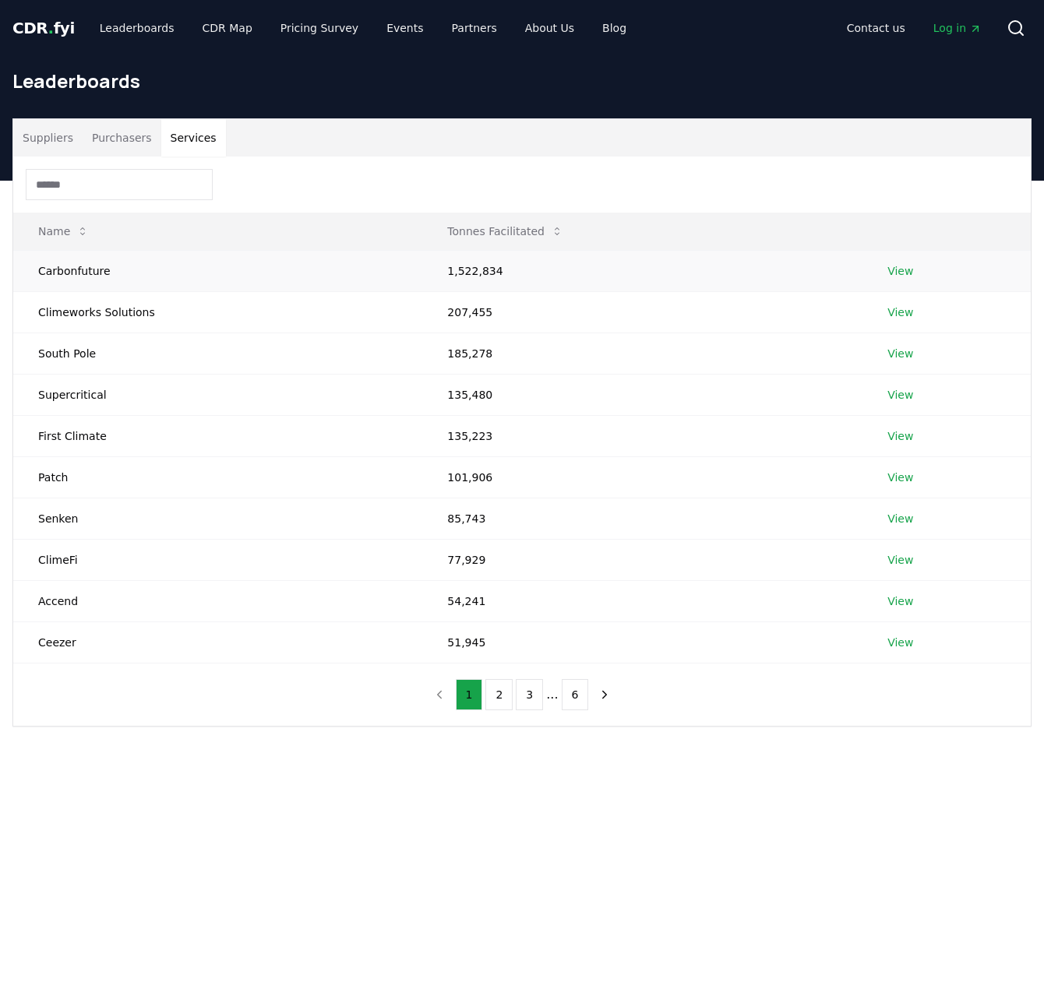
click at [897, 267] on link "View" at bounding box center [900, 271] width 26 height 16
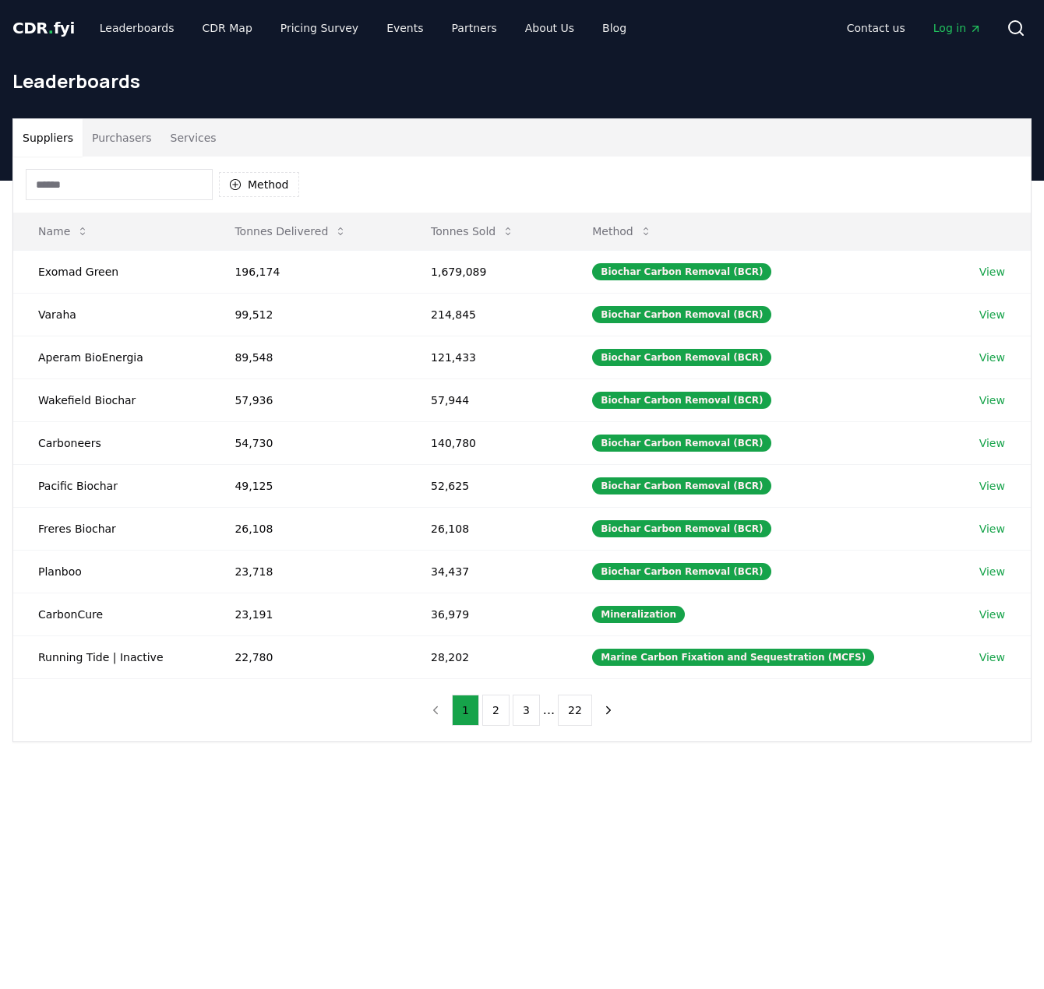
click at [190, 134] on button "Services" at bounding box center [193, 137] width 65 height 37
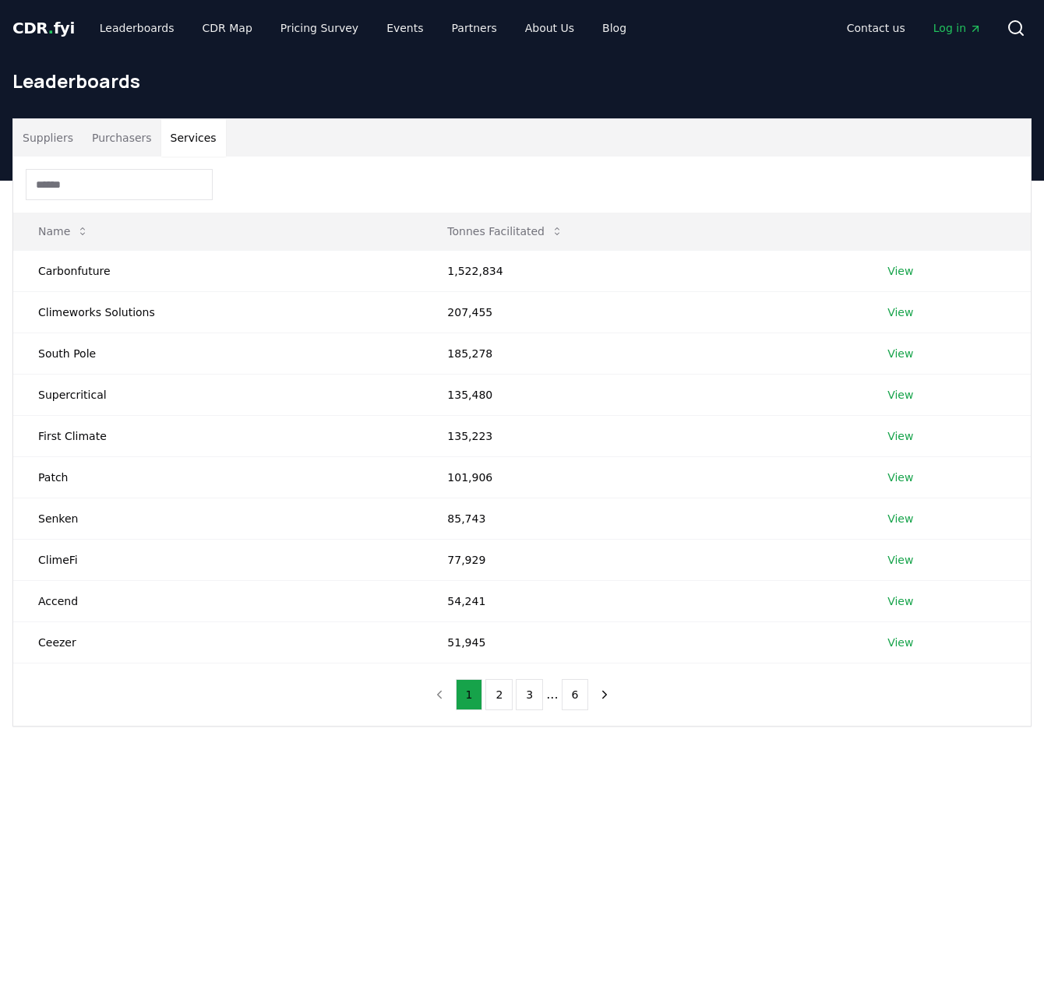
click at [727, 823] on main "Suppliers Purchasers Services Name Tonnes Facilitated Carbonfuture 1,522,834 Vi…" at bounding box center [522, 675] width 1044 height 989
drag, startPoint x: 824, startPoint y: 857, endPoint x: 816, endPoint y: 851, distance: 10.2
click at [824, 857] on main "Suppliers Purchasers Services Name Tonnes Facilitated Carbonfuture 1,522,834 Vi…" at bounding box center [522, 675] width 1044 height 989
click at [883, 896] on main "Suppliers Purchasers Services Name Tonnes Facilitated Carbonfuture 1,522,834 Vi…" at bounding box center [522, 675] width 1044 height 989
